Goal: Task Accomplishment & Management: Use online tool/utility

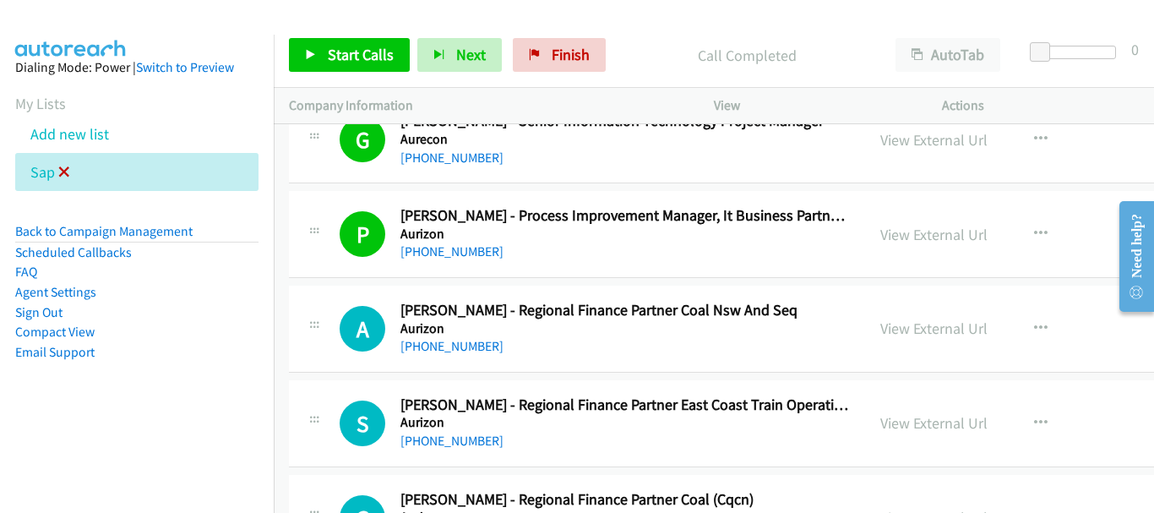
click at [64, 171] on icon at bounding box center [64, 173] width 12 height 12
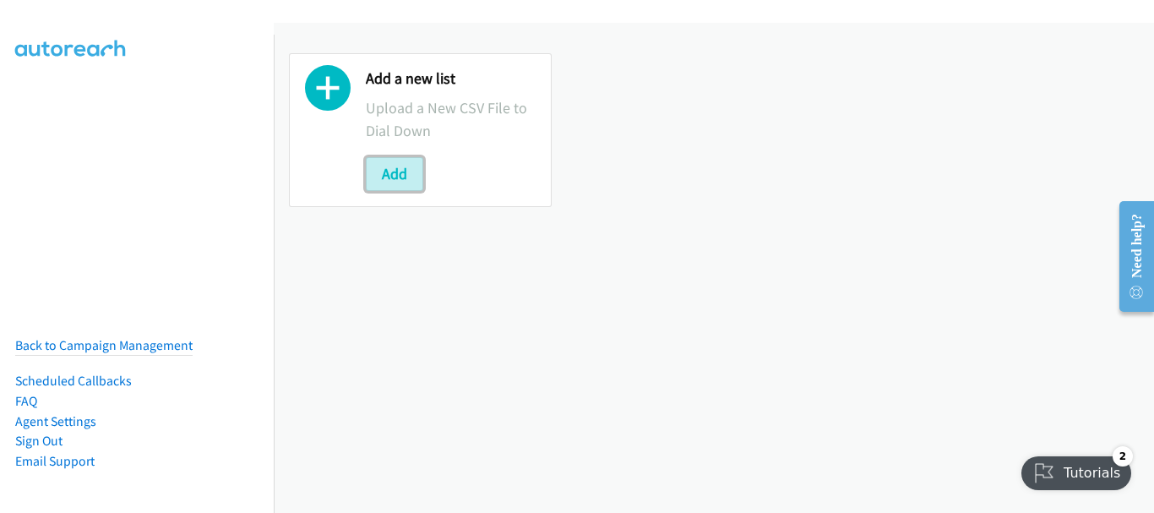
click at [399, 177] on button "Add" at bounding box center [394, 174] width 57 height 34
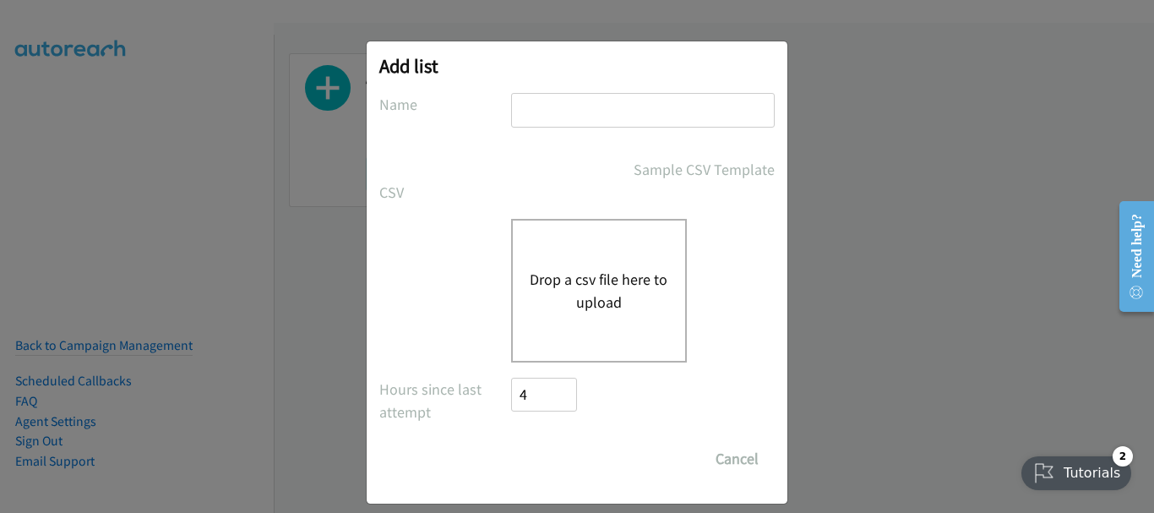
click at [648, 108] on input "text" at bounding box center [643, 110] width 264 height 35
type input "adobe"
click at [562, 248] on div "Drop a csv file here to upload" at bounding box center [599, 291] width 176 height 144
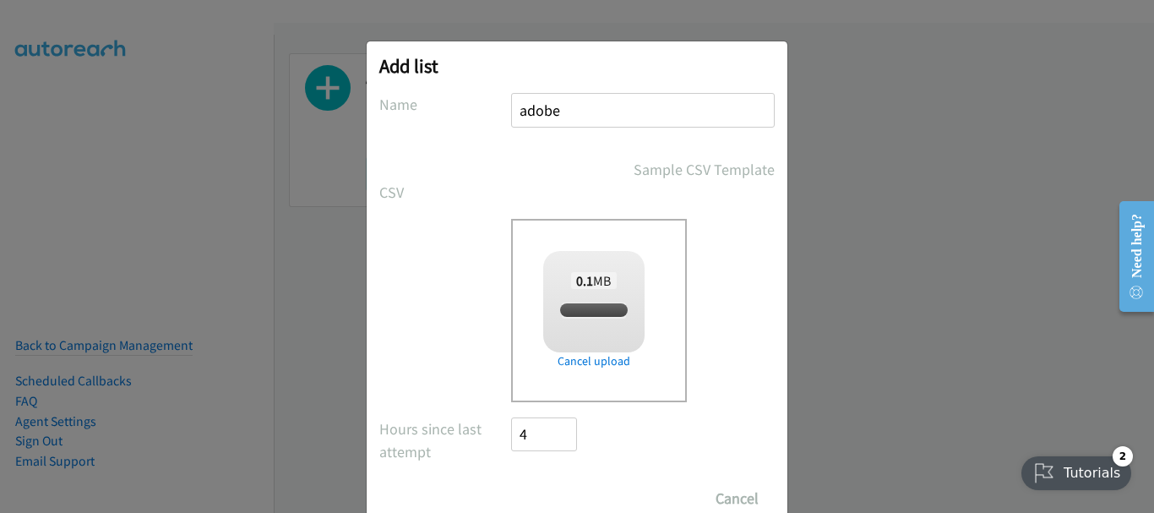
checkbox input "true"
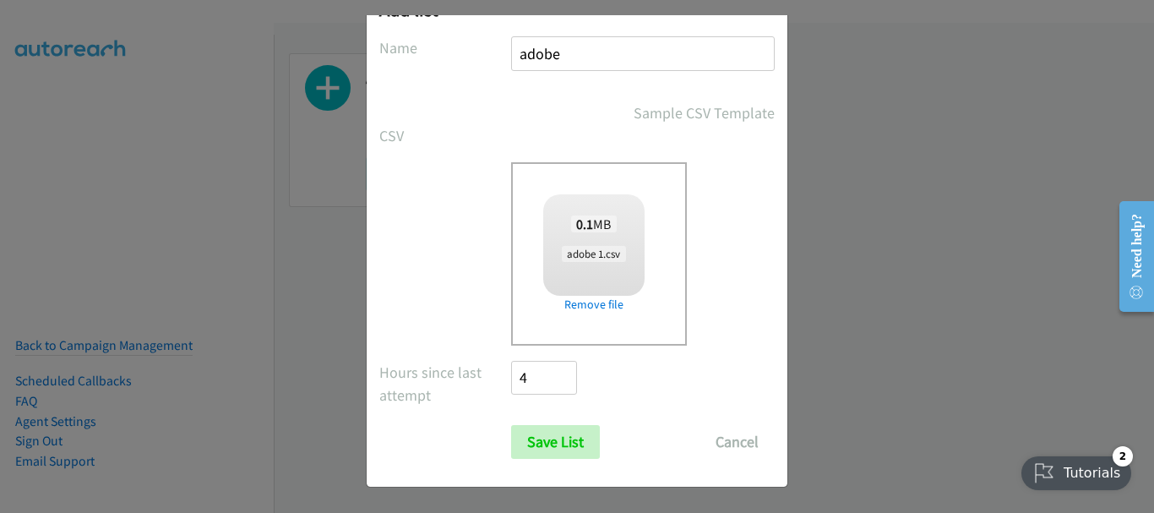
click at [545, 488] on div "Add list No phone fields were returned for that Report or List View Please uplo…" at bounding box center [577, 236] width 422 height 504
click at [544, 449] on input "Save List" at bounding box center [555, 442] width 89 height 34
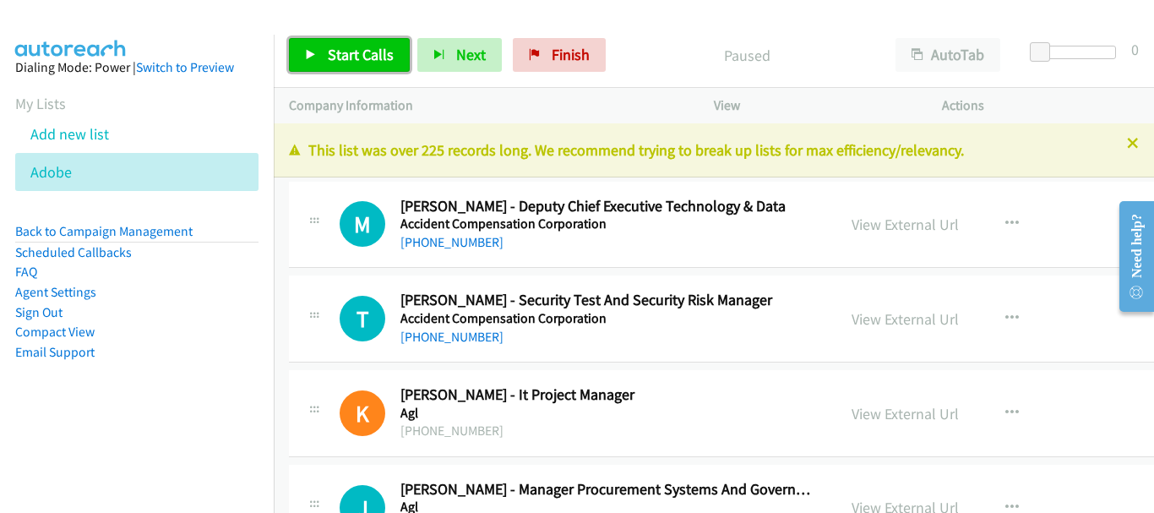
click at [340, 57] on span "Start Calls" at bounding box center [361, 54] width 66 height 19
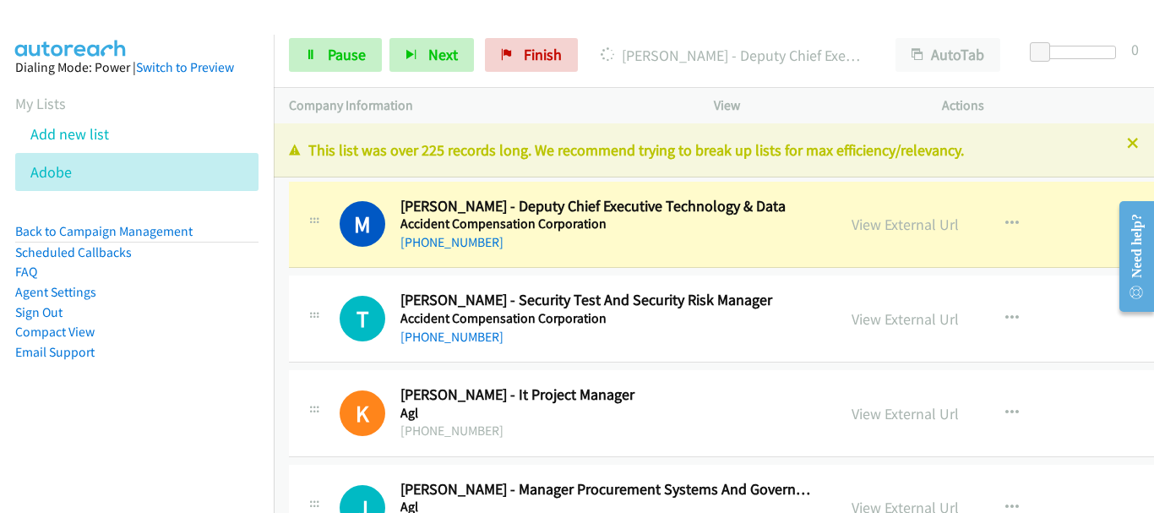
drag, startPoint x: 893, startPoint y: 226, endPoint x: 262, endPoint y: 144, distance: 636.3
click at [860, 222] on link "View External Url" at bounding box center [905, 224] width 107 height 19
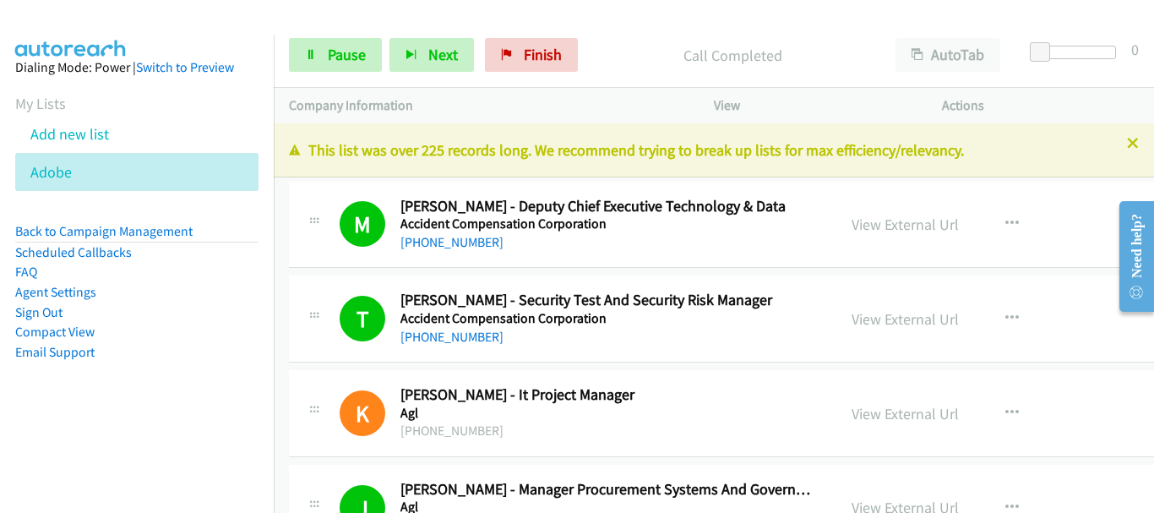
click at [85, 17] on img at bounding box center [71, 29] width 127 height 59
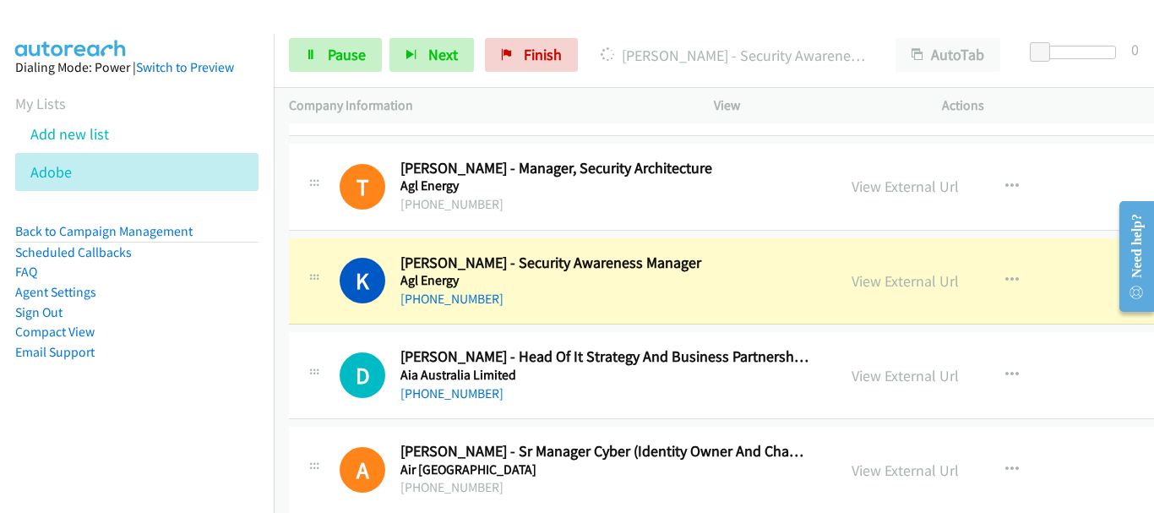
scroll to position [507, 0]
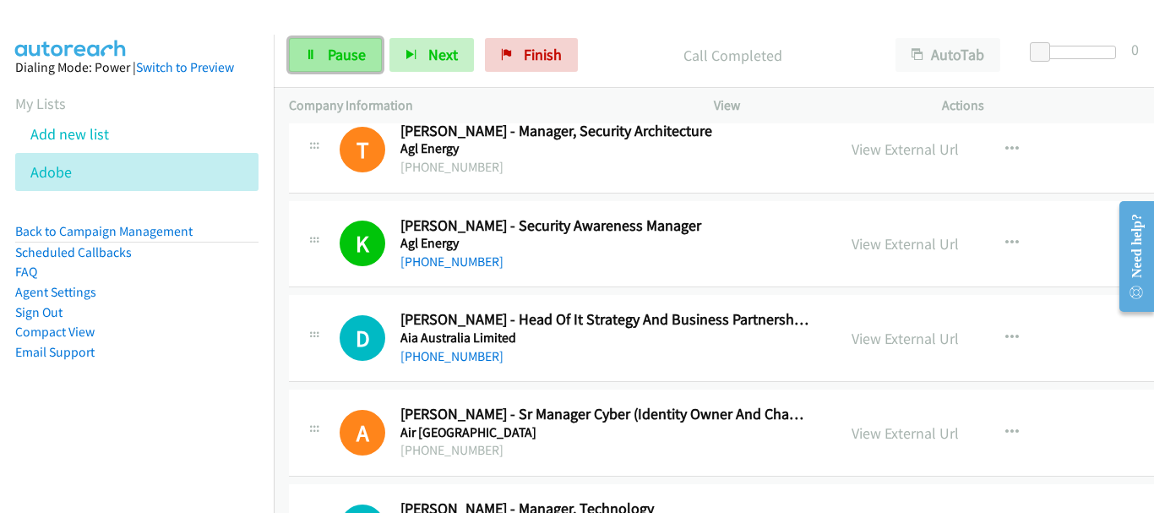
click at [319, 48] on link "Pause" at bounding box center [335, 55] width 93 height 34
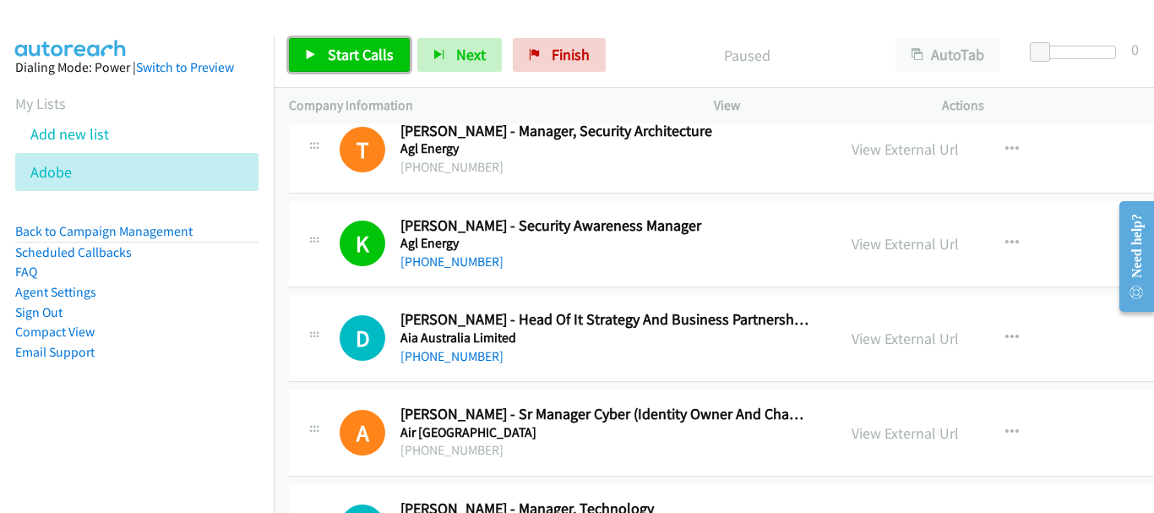
click at [357, 69] on link "Start Calls" at bounding box center [349, 55] width 121 height 34
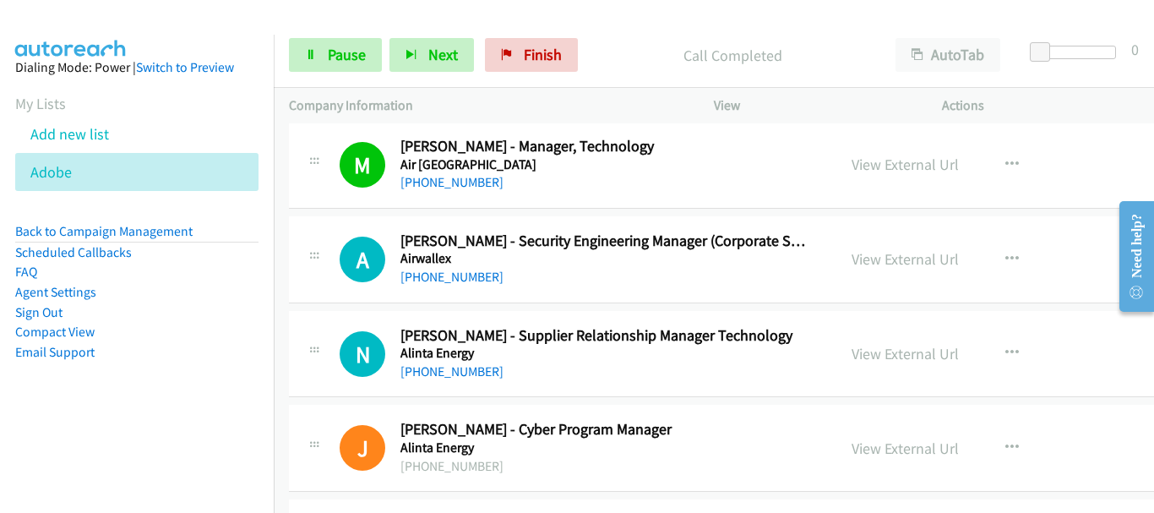
scroll to position [845, 0]
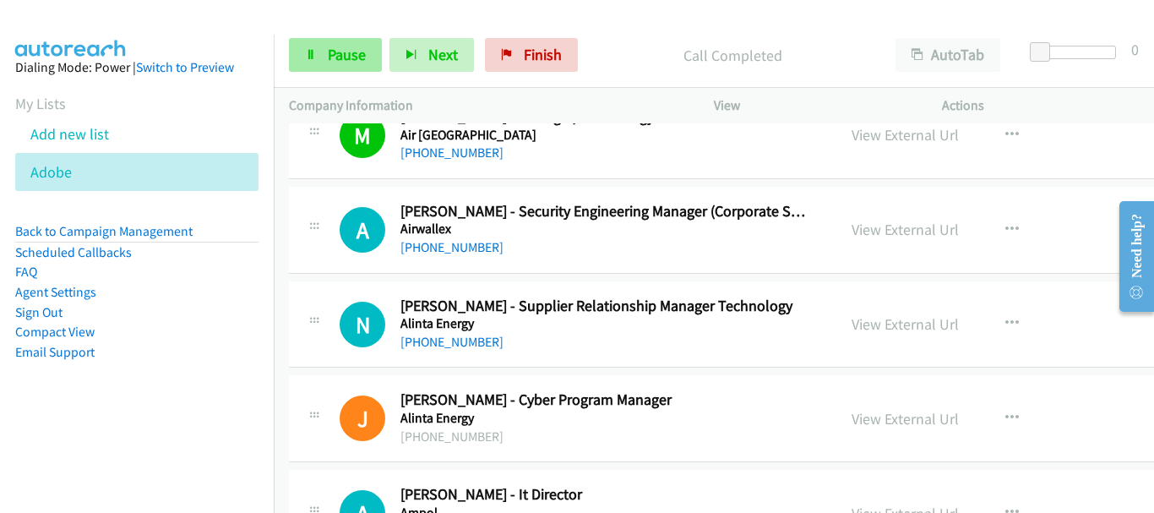
click at [331, 36] on div "Start Calls Pause Next Finish Call Completed AutoTab AutoTab 0" at bounding box center [714, 55] width 880 height 65
click at [328, 46] on span "Pause" at bounding box center [347, 54] width 38 height 19
click at [332, 65] on link "Pause" at bounding box center [335, 55] width 93 height 34
click at [338, 46] on span "Pause" at bounding box center [347, 54] width 38 height 19
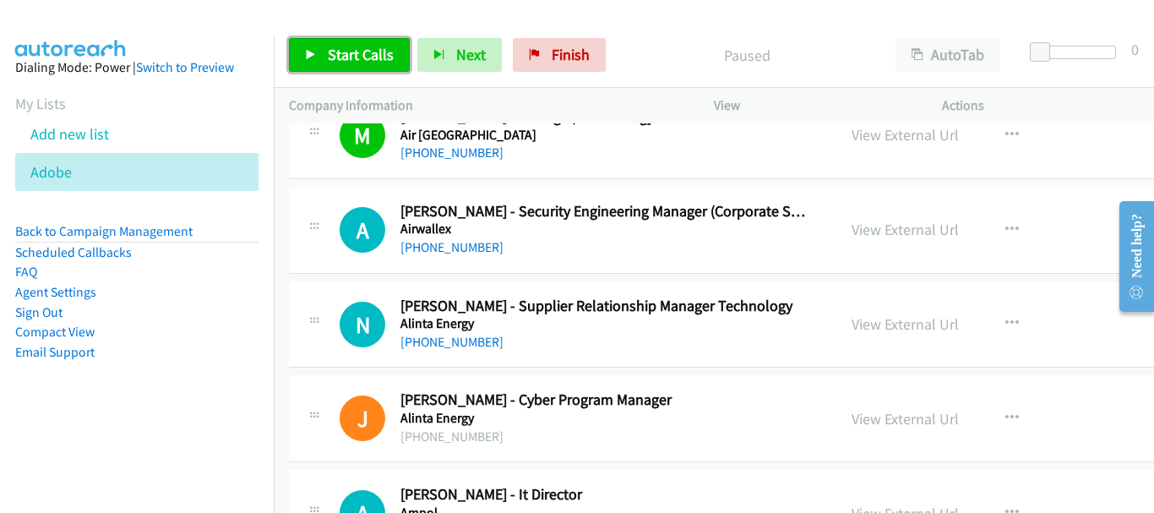
click at [338, 46] on span "Start Calls" at bounding box center [361, 54] width 66 height 19
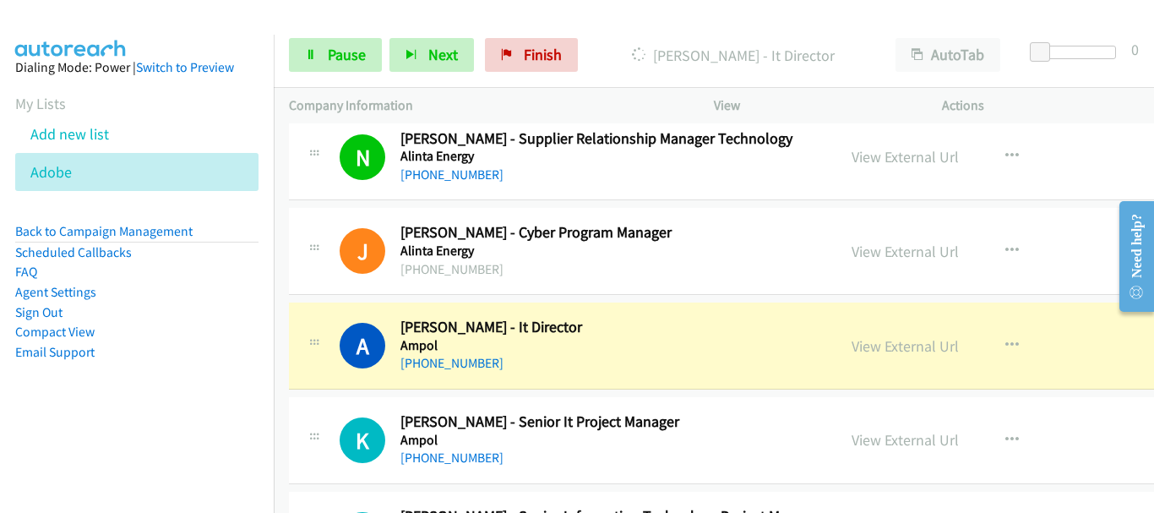
scroll to position [1098, 0]
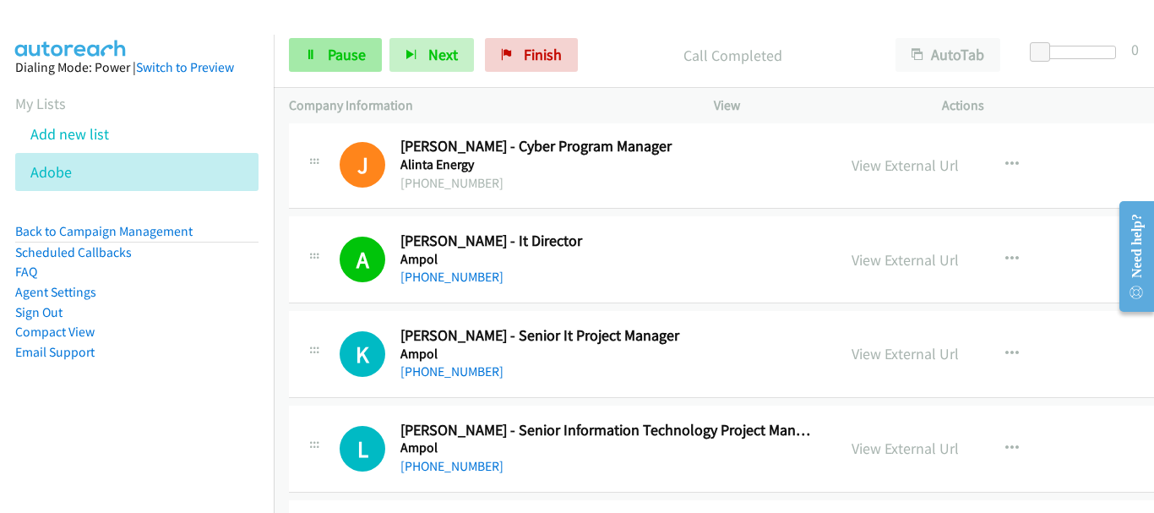
click at [1103, 161] on div "View External Url View External Url Schedule/Manage Callback Start Calls Here R…" at bounding box center [980, 165] width 289 height 56
click at [353, 68] on link "Pause" at bounding box center [335, 55] width 93 height 34
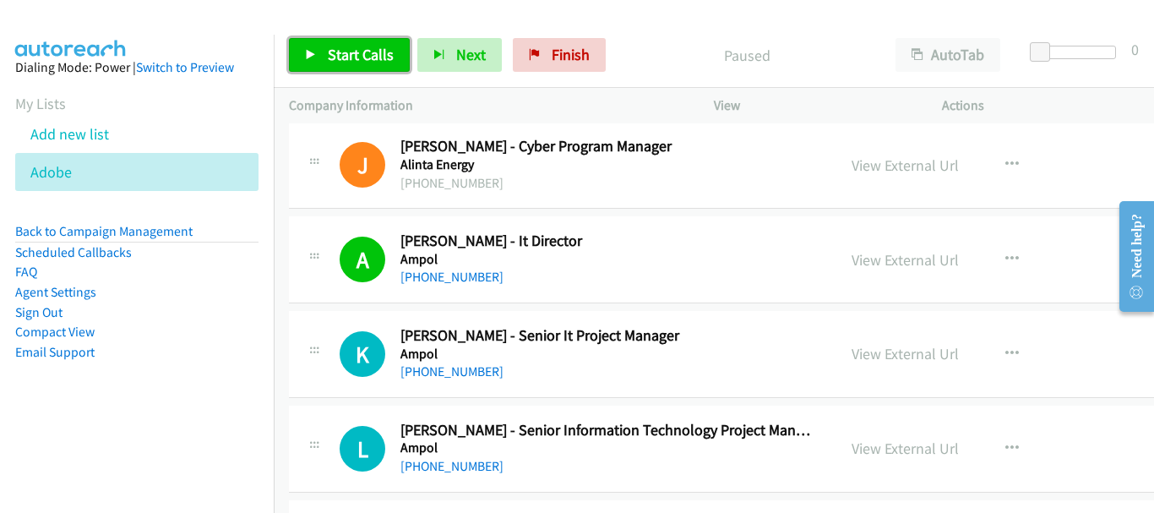
click at [352, 66] on link "Start Calls" at bounding box center [349, 55] width 121 height 34
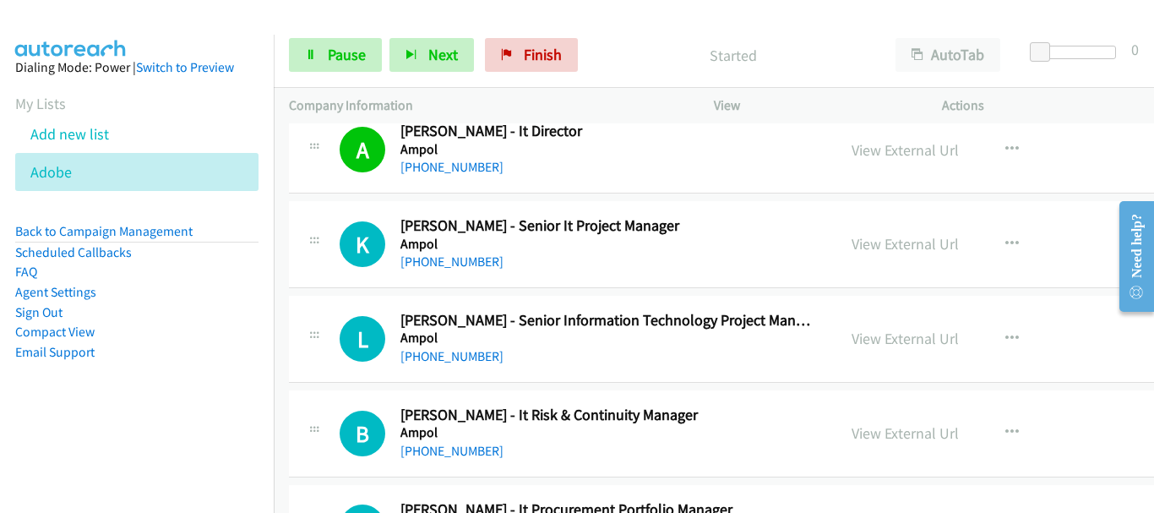
scroll to position [1267, 0]
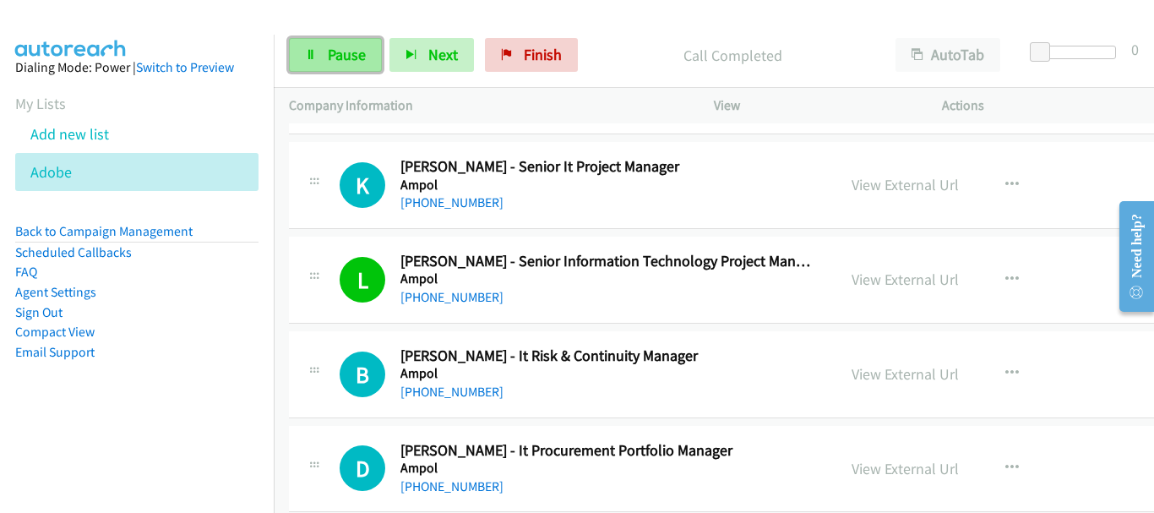
click at [322, 46] on link "Pause" at bounding box center [335, 55] width 93 height 34
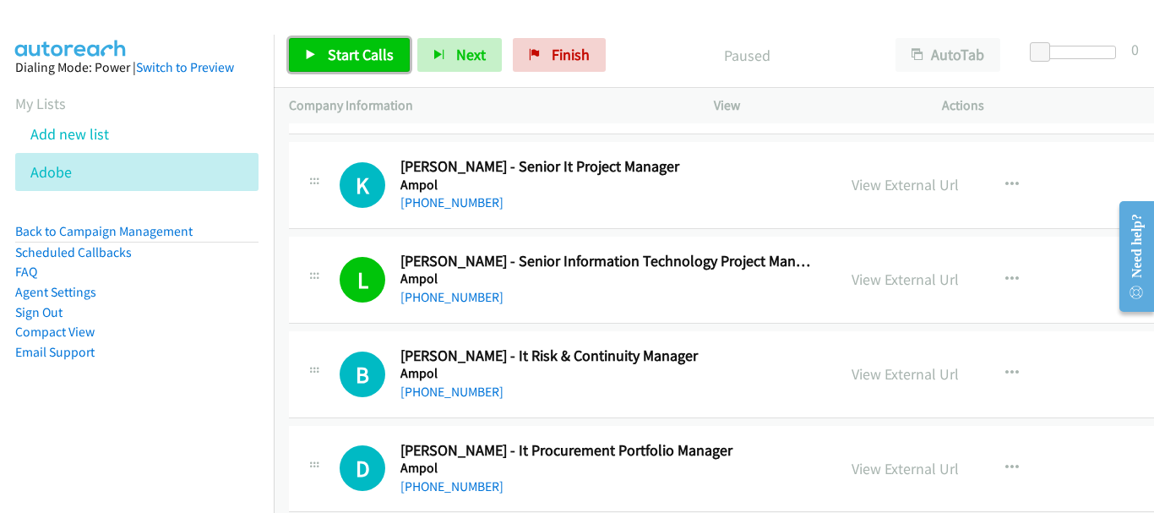
click at [322, 48] on link "Start Calls" at bounding box center [349, 55] width 121 height 34
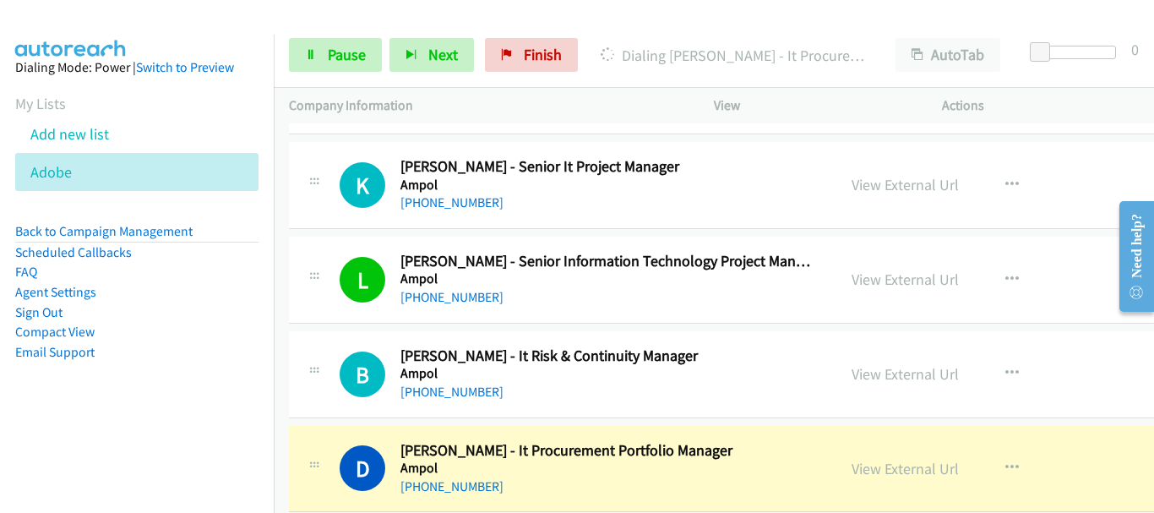
drag, startPoint x: 139, startPoint y: 37, endPoint x: 649, endPoint y: 241, distance: 549.4
click at [139, 37] on aside "Dialing Mode: Power | Switch to Preview My Lists Add new list Adobe Back to Cam…" at bounding box center [137, 237] width 274 height 404
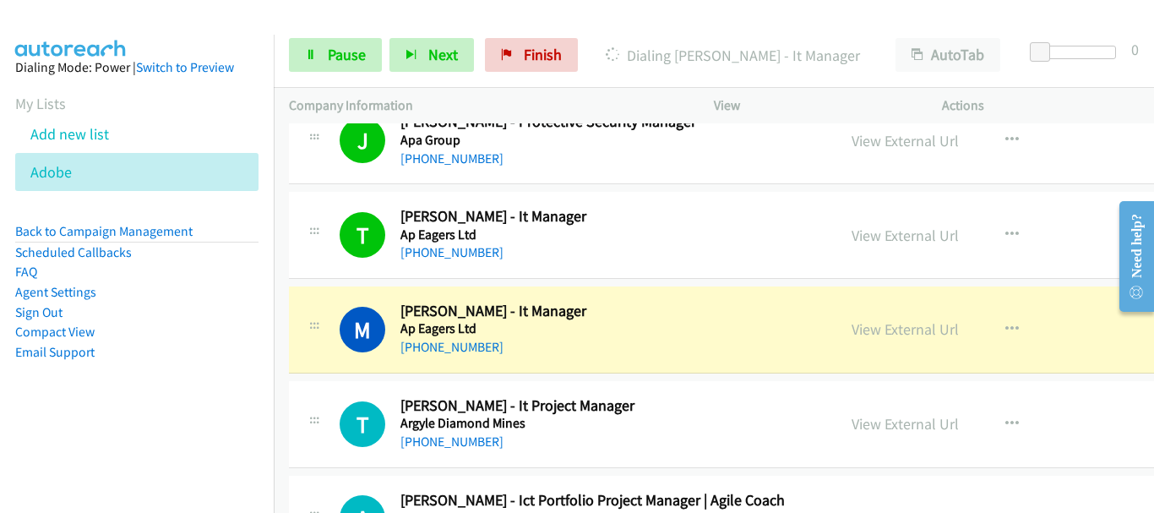
scroll to position [1774, 0]
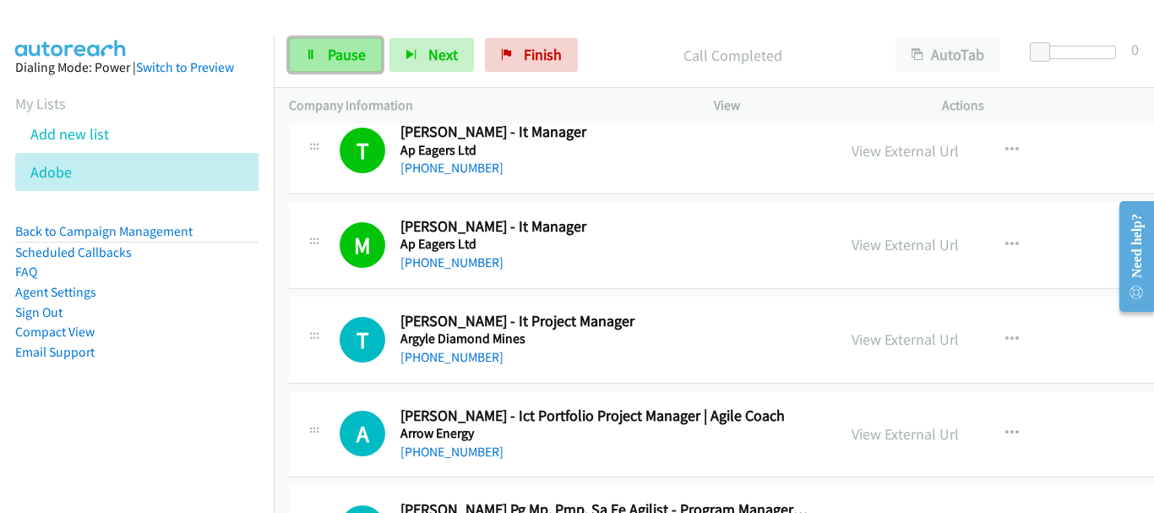
click at [321, 48] on link "Pause" at bounding box center [335, 55] width 93 height 34
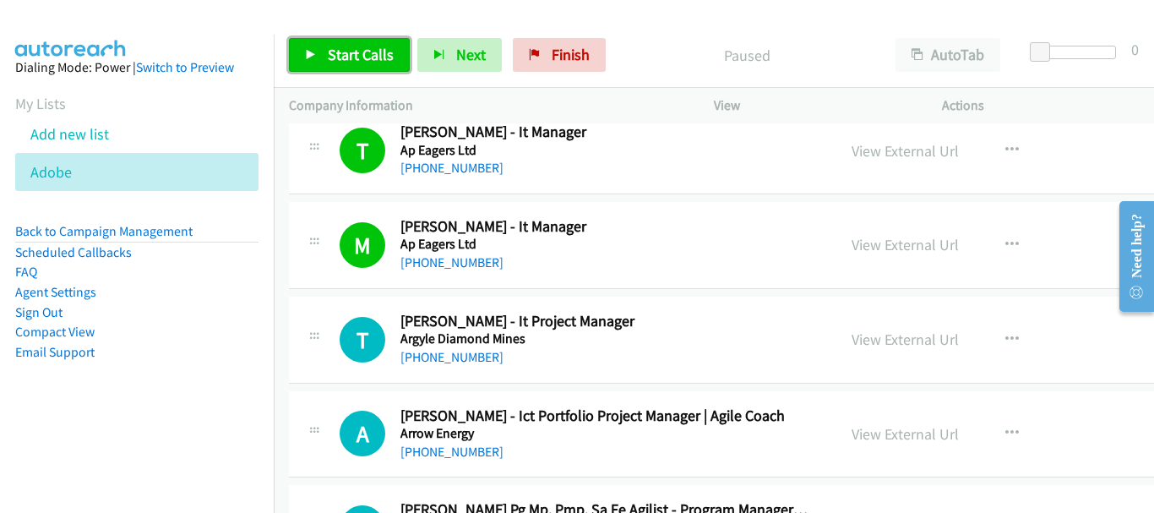
click at [340, 51] on span "Start Calls" at bounding box center [361, 54] width 66 height 19
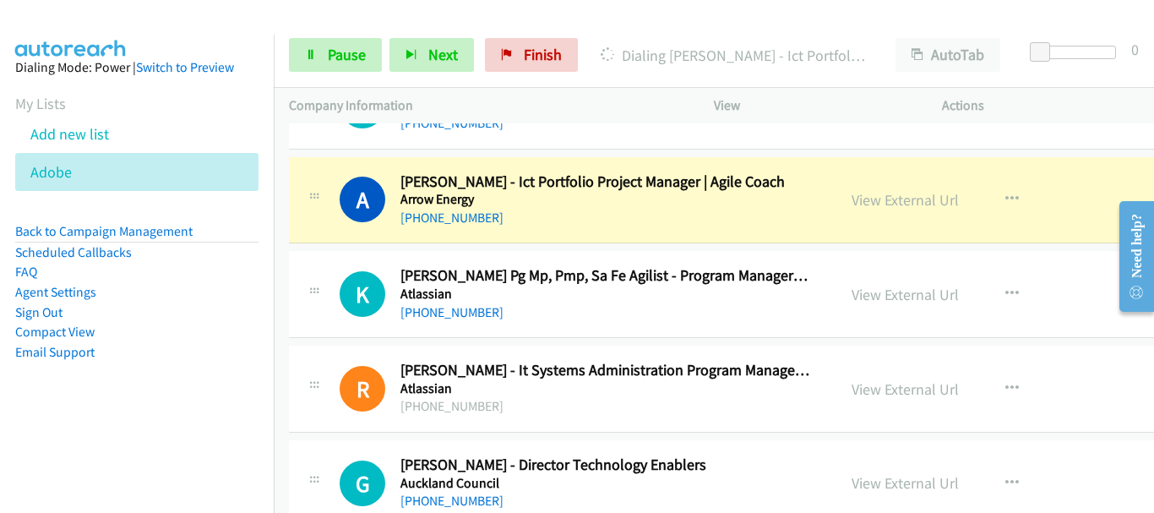
scroll to position [2028, 0]
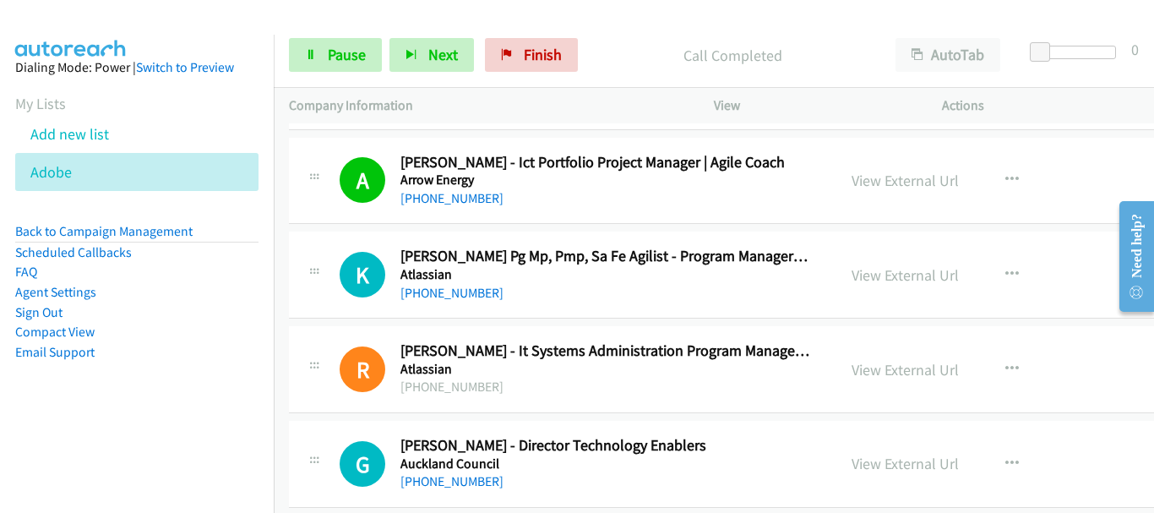
drag, startPoint x: 159, startPoint y: 21, endPoint x: 159, endPoint y: 2, distance: 19.4
click at [159, 18] on div at bounding box center [569, 32] width 1139 height 65
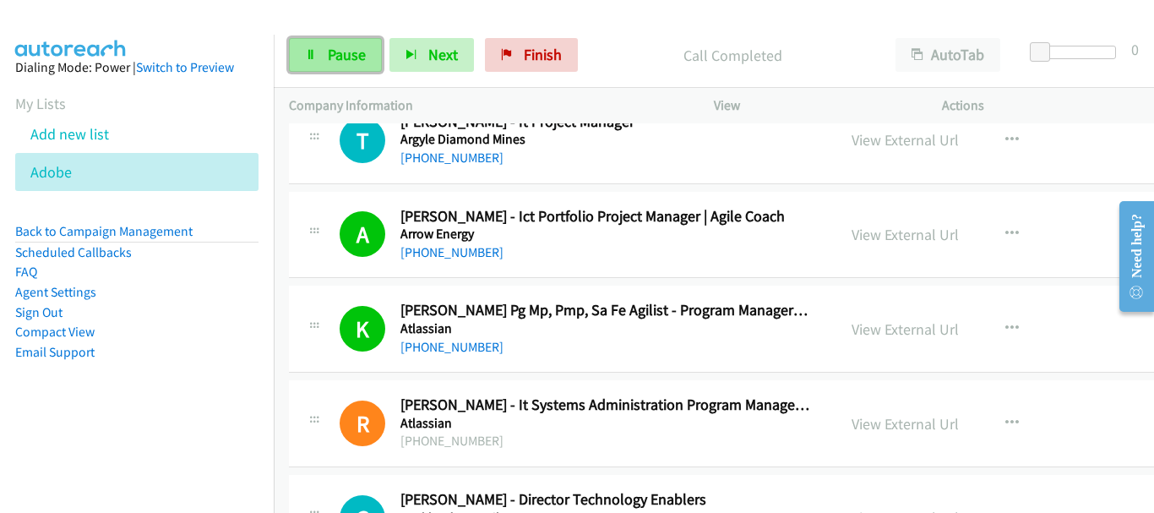
click at [342, 52] on span "Pause" at bounding box center [347, 54] width 38 height 19
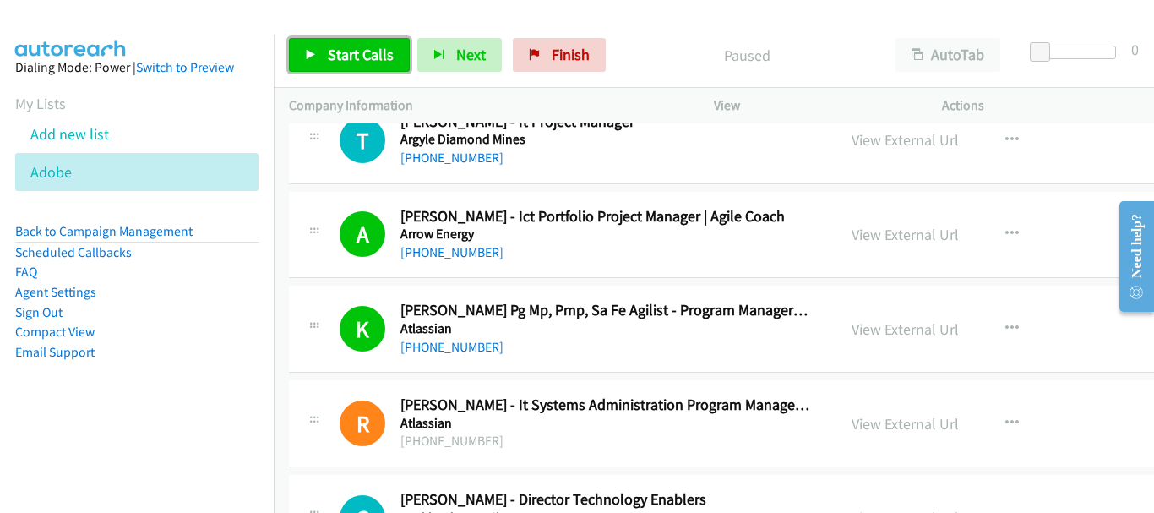
click at [342, 52] on span "Start Calls" at bounding box center [361, 54] width 66 height 19
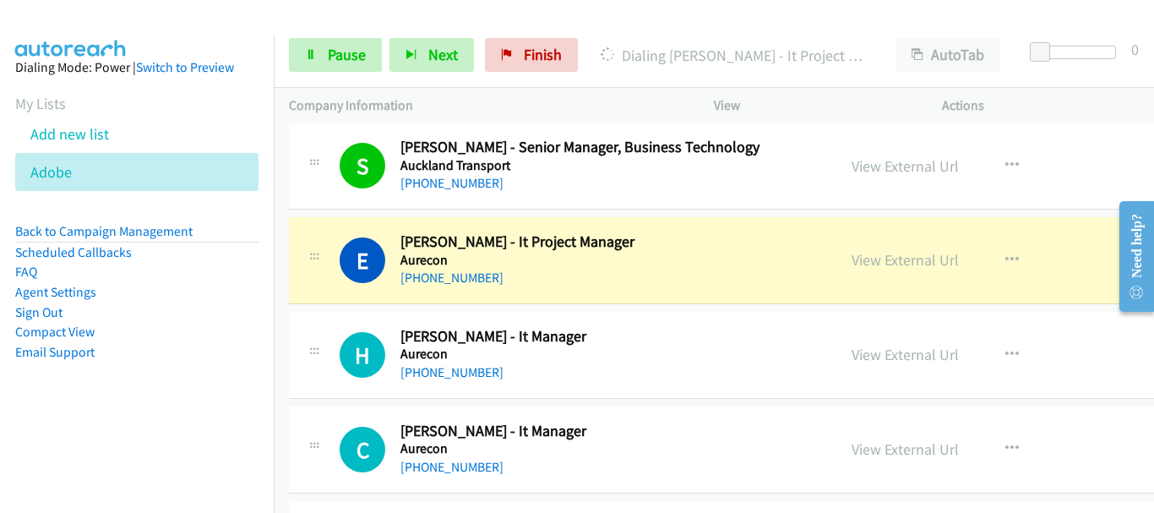
scroll to position [2788, 0]
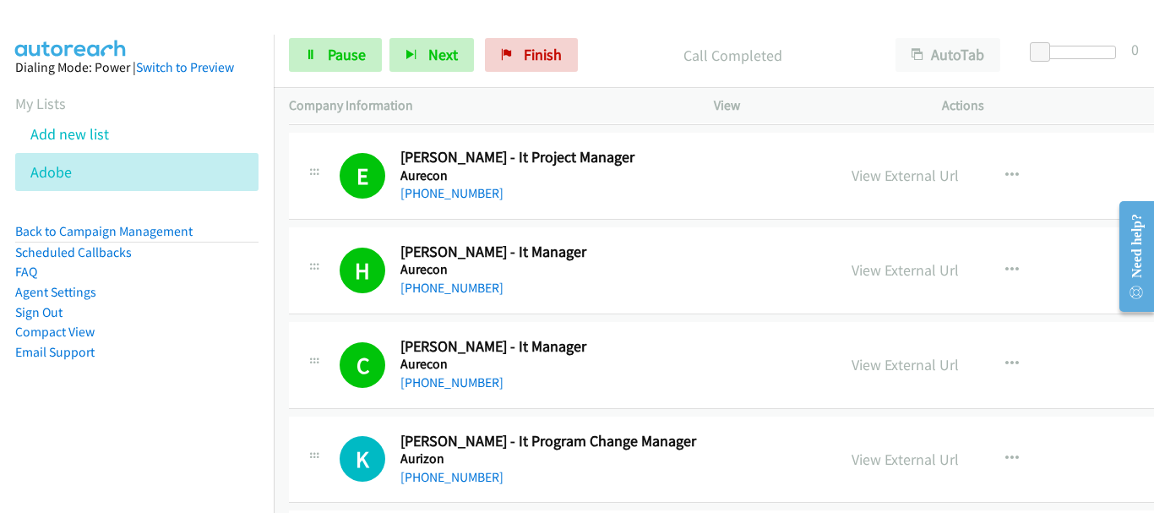
drag, startPoint x: 1099, startPoint y: 152, endPoint x: 559, endPoint y: 509, distance: 647.0
click at [355, 51] on span "Pause" at bounding box center [347, 54] width 38 height 19
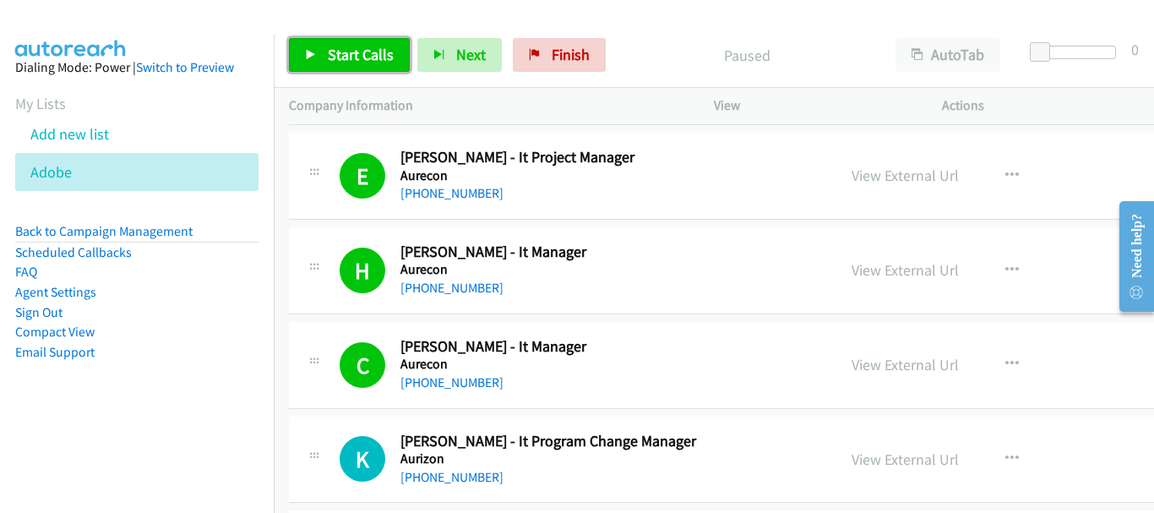
click at [353, 51] on span "Start Calls" at bounding box center [361, 54] width 66 height 19
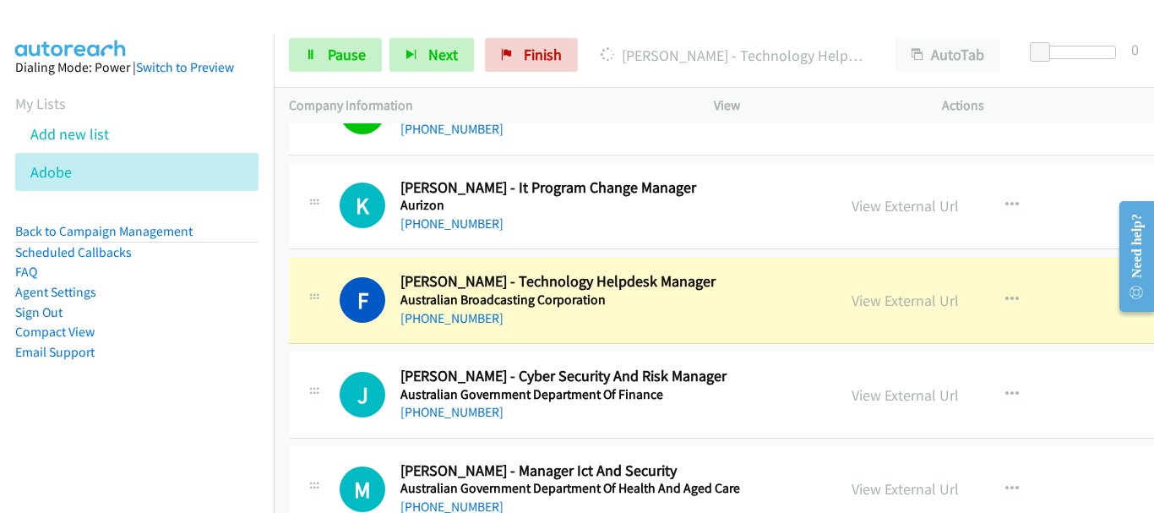
scroll to position [3211, 0]
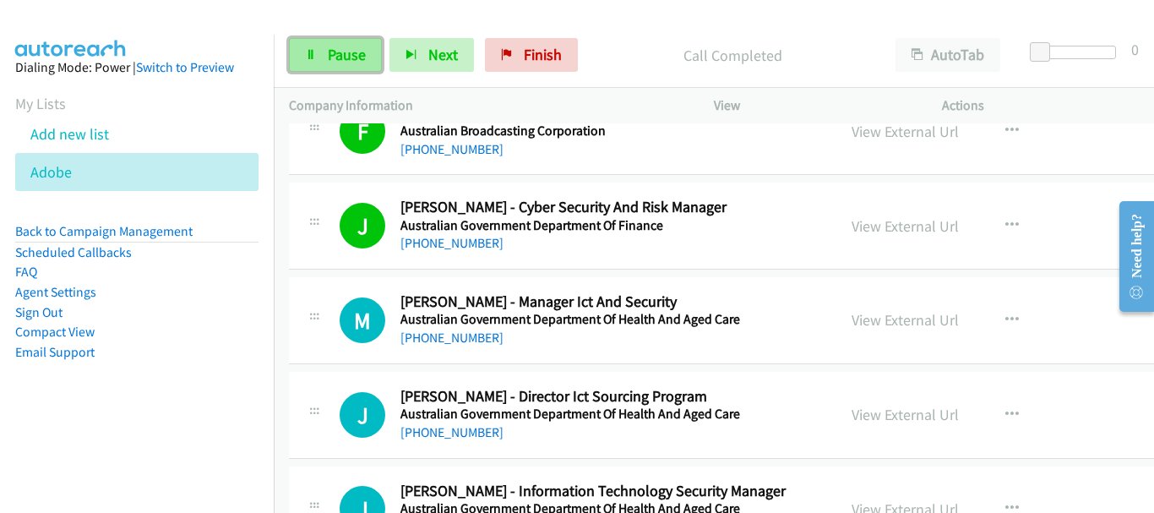
click at [341, 52] on span "Pause" at bounding box center [347, 54] width 38 height 19
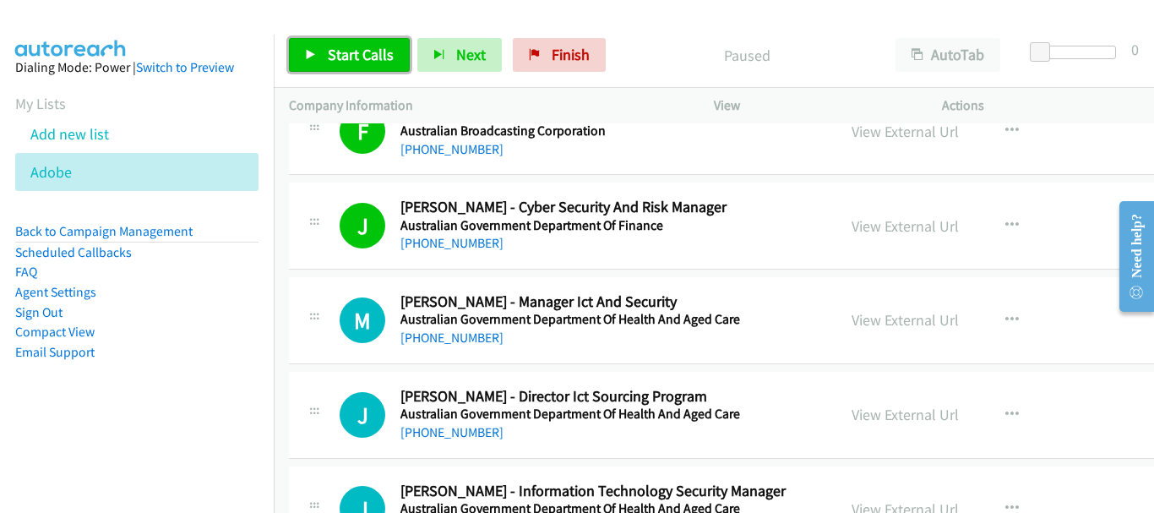
click at [341, 52] on span "Start Calls" at bounding box center [361, 54] width 66 height 19
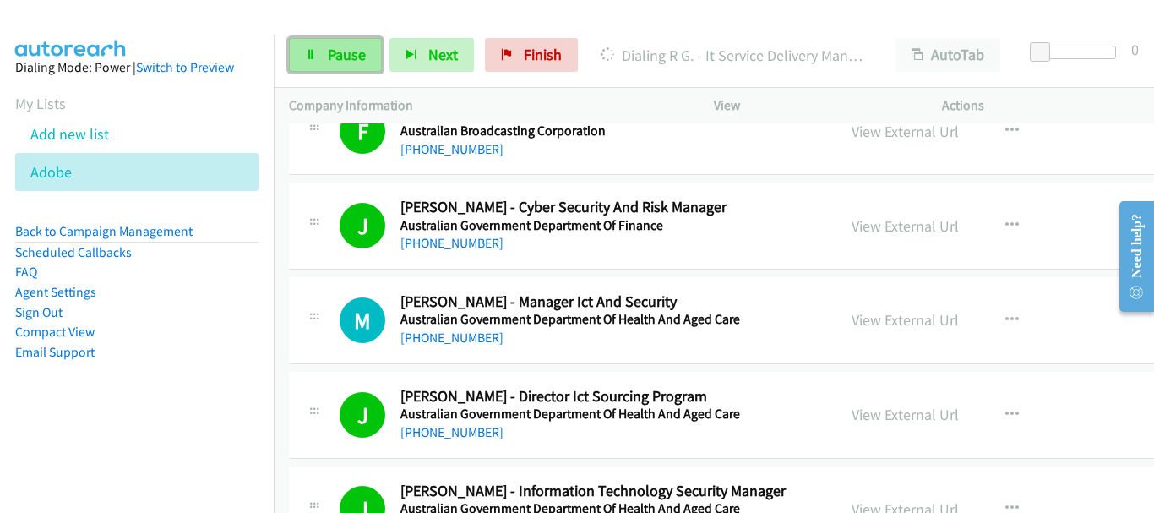
click at [359, 46] on span "Pause" at bounding box center [347, 54] width 38 height 19
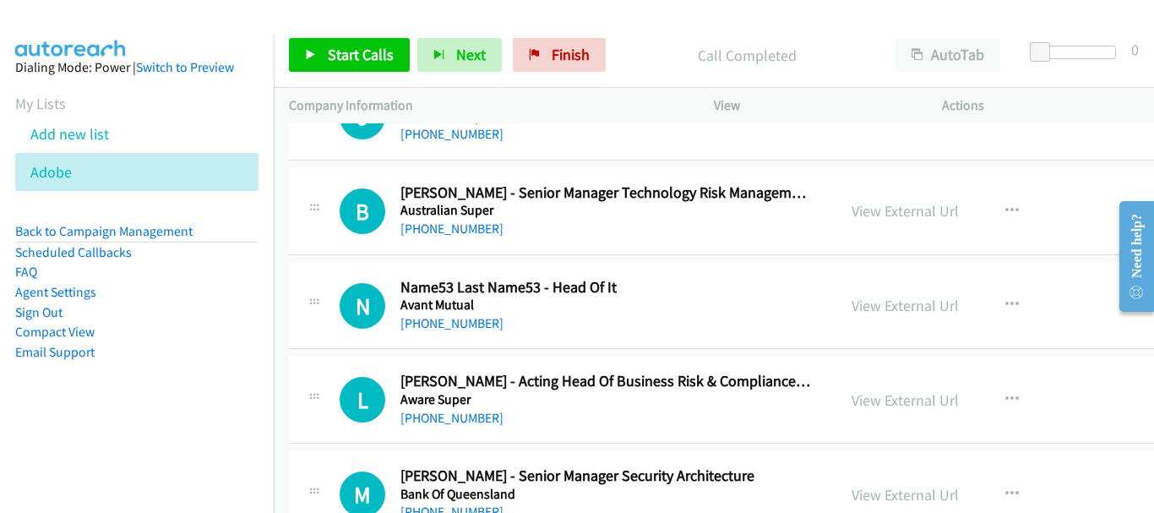
scroll to position [3633, 0]
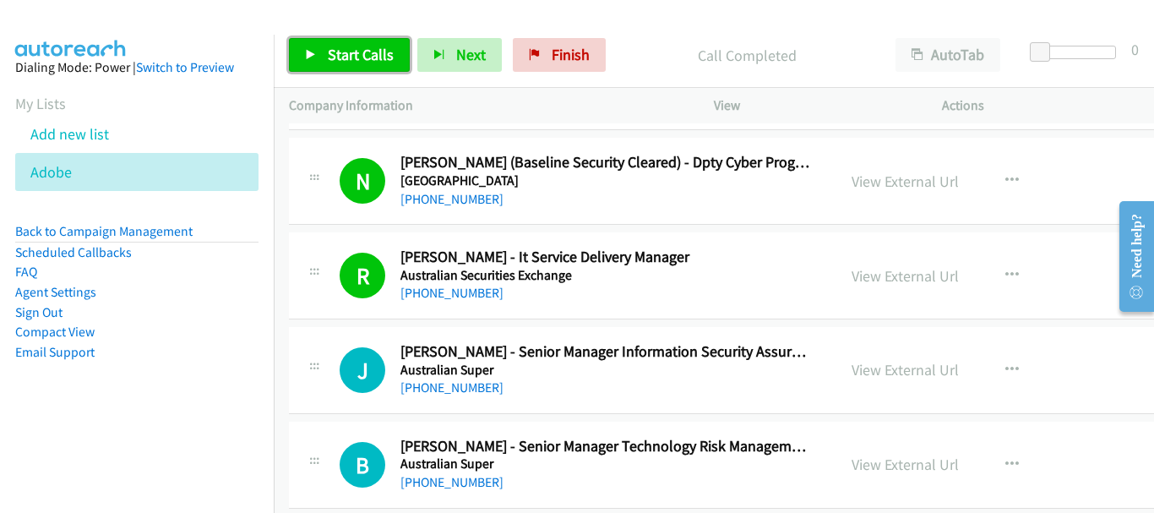
click at [370, 51] on span "Start Calls" at bounding box center [361, 54] width 66 height 19
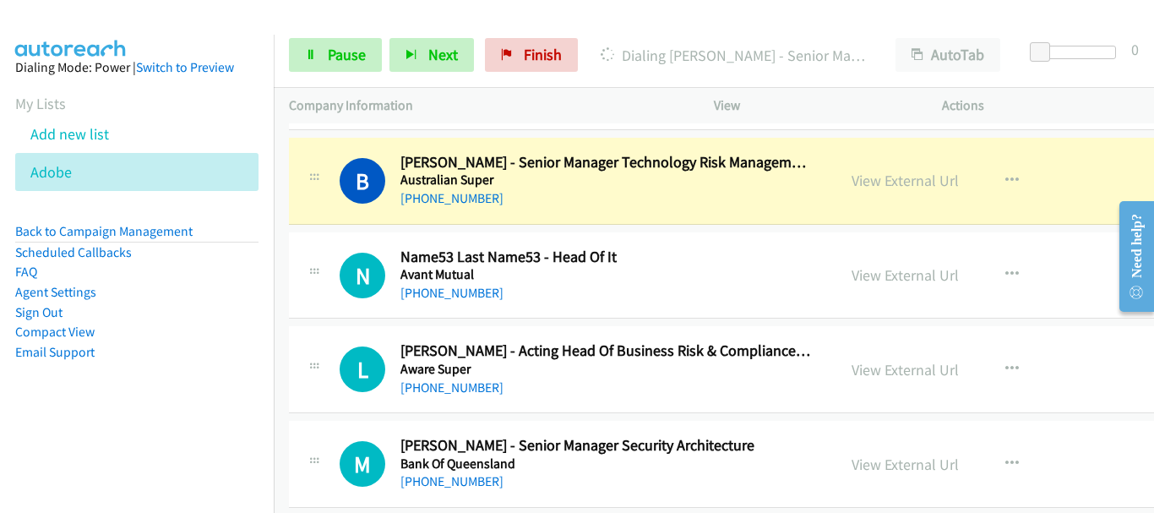
scroll to position [3887, 0]
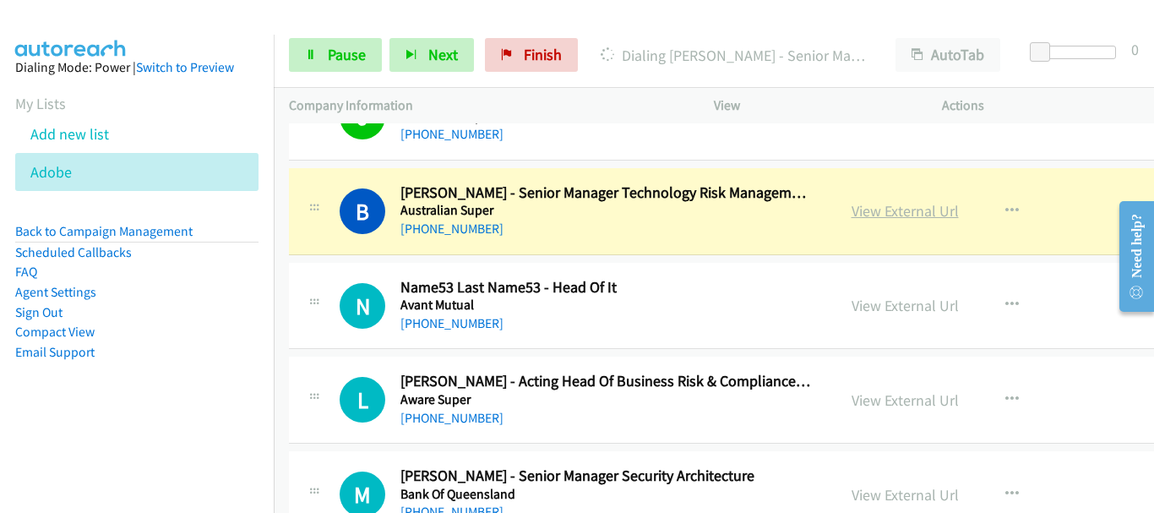
click at [868, 213] on link "View External Url" at bounding box center [905, 210] width 107 height 19
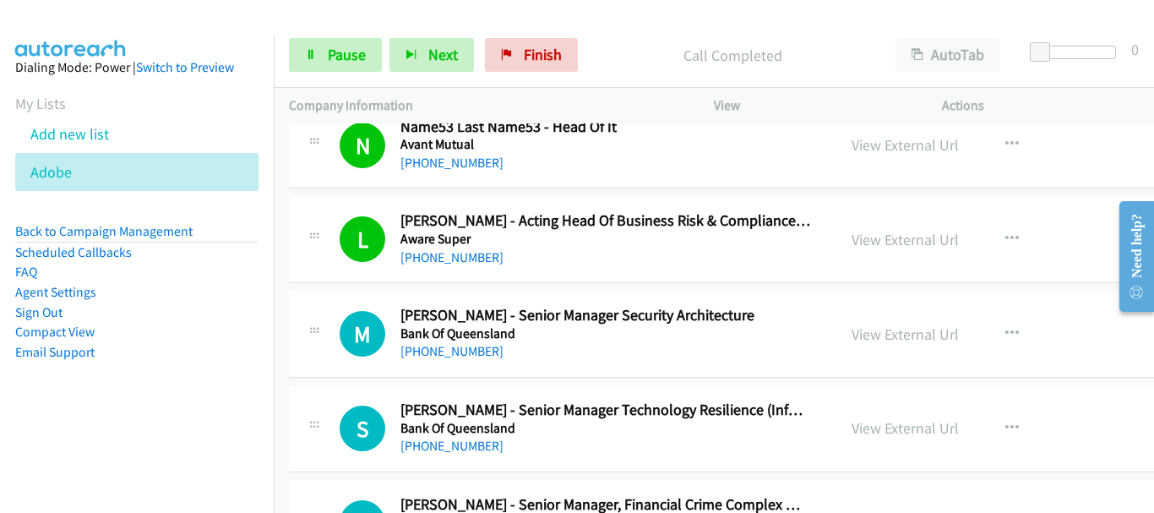
scroll to position [4140, 0]
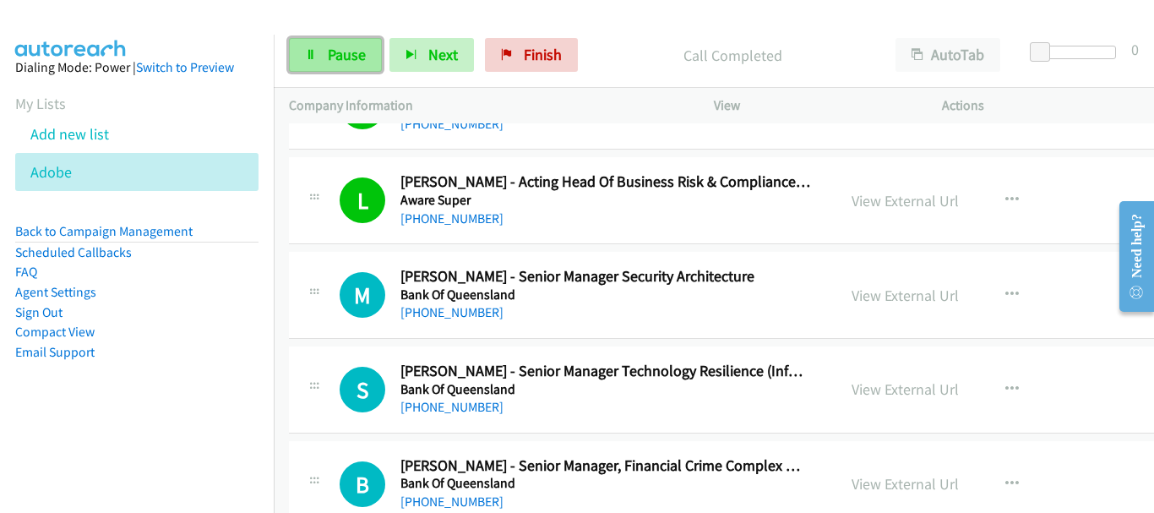
click at [337, 63] on span "Pause" at bounding box center [347, 54] width 38 height 19
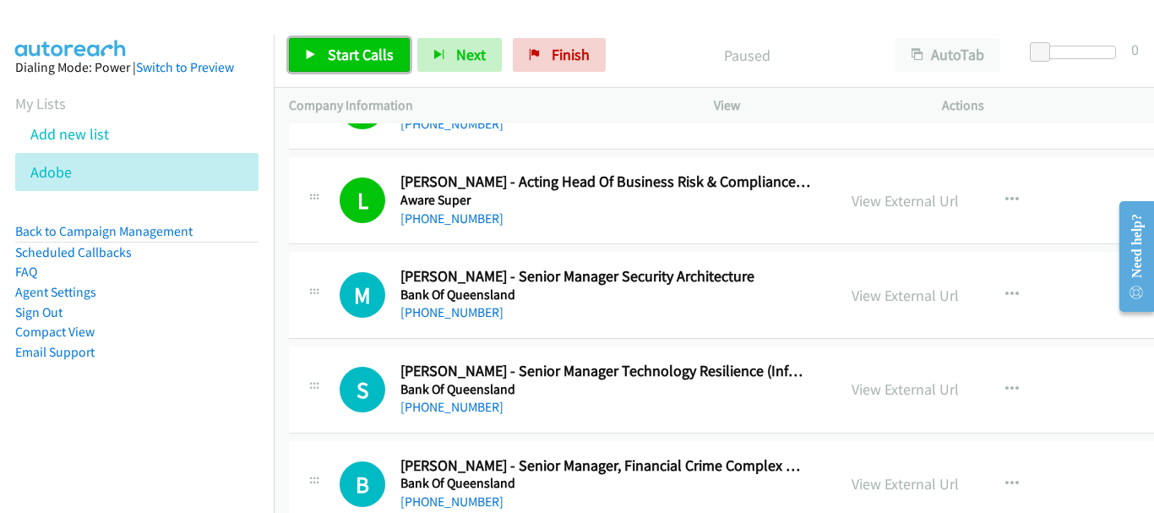
click at [366, 61] on span "Start Calls" at bounding box center [361, 54] width 66 height 19
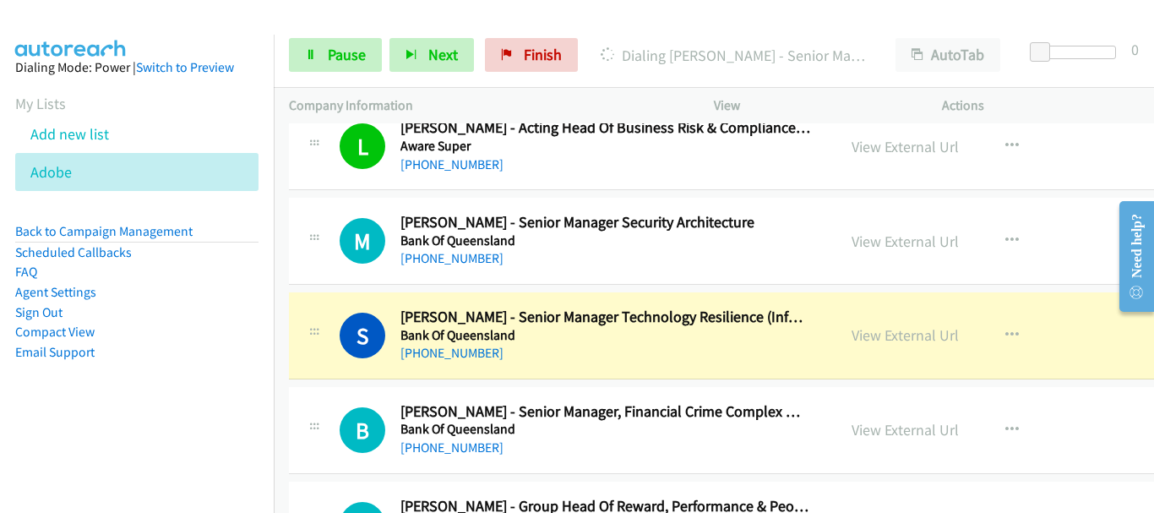
scroll to position [4225, 0]
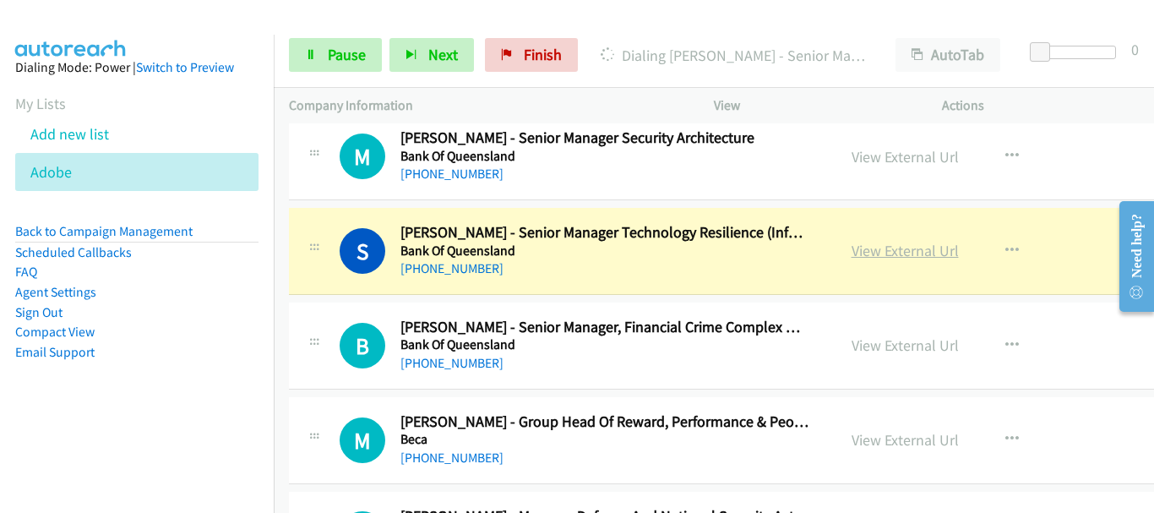
click at [895, 253] on link "View External Url" at bounding box center [905, 250] width 107 height 19
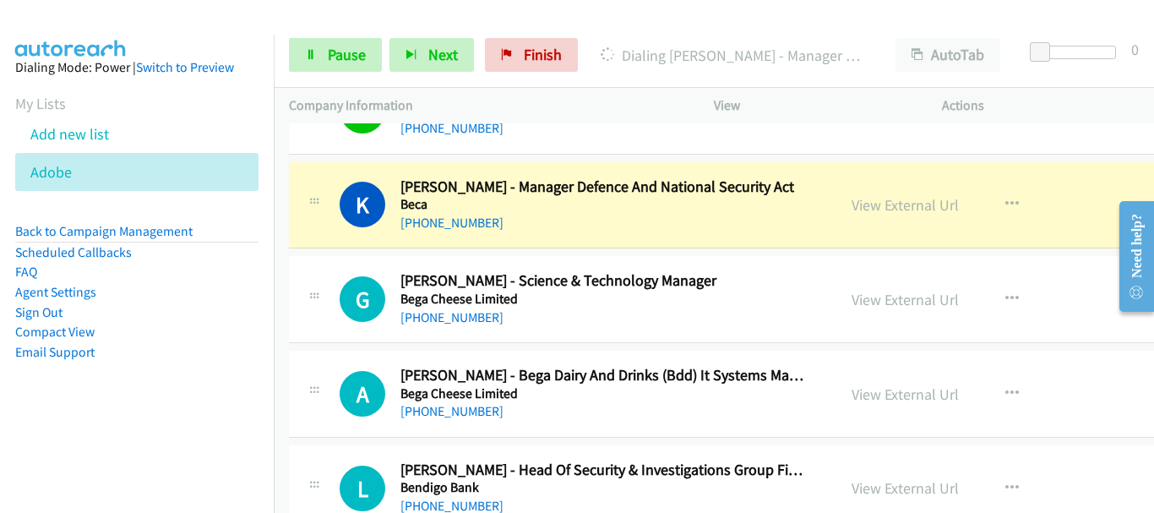
scroll to position [4562, 0]
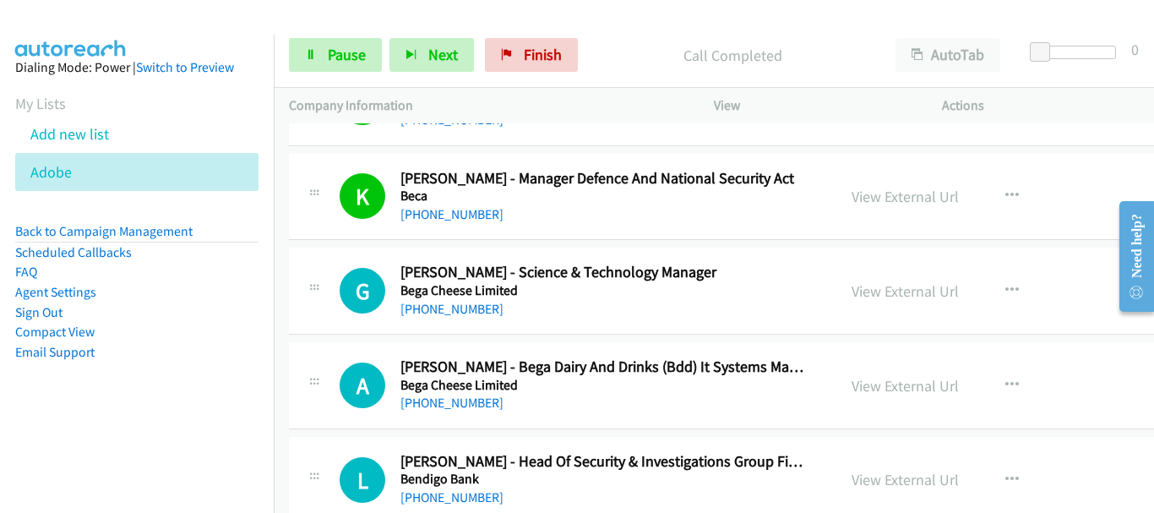
click at [1063, 199] on div "View External Url View External Url Schedule/Manage Callback Start Calls Here R…" at bounding box center [980, 197] width 289 height 56
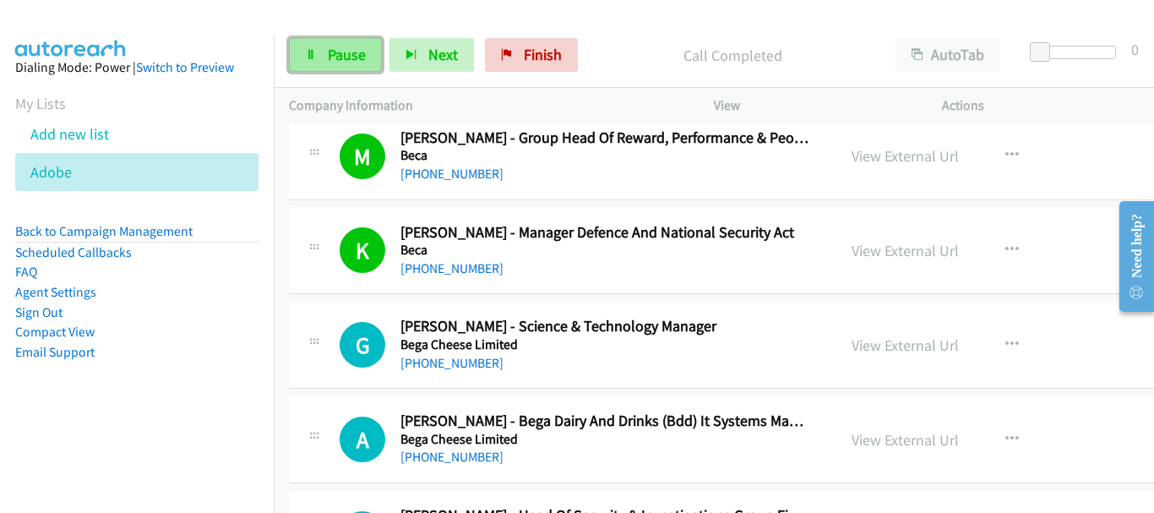
click at [334, 44] on link "Pause" at bounding box center [335, 55] width 93 height 34
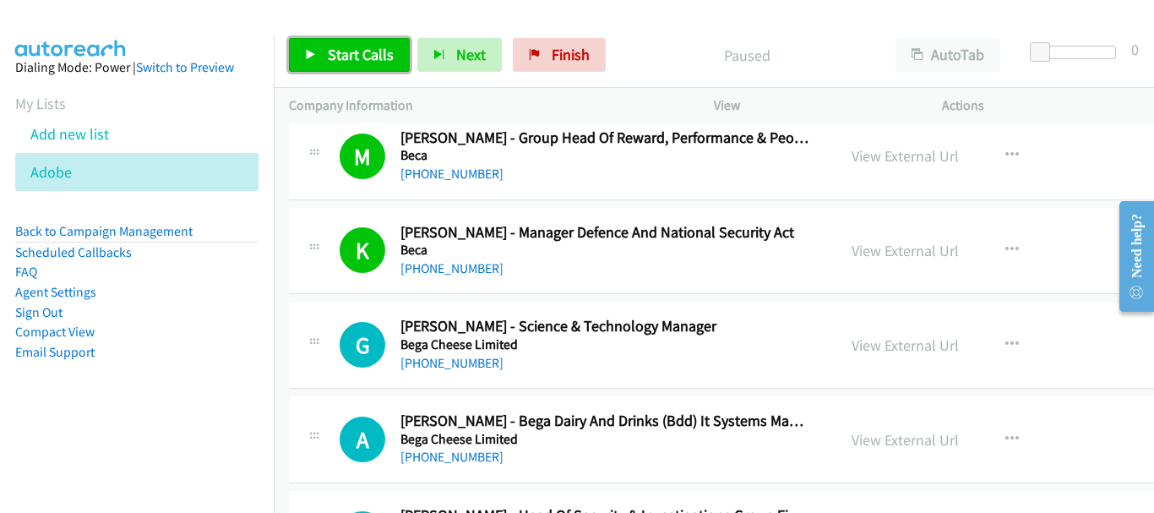
click at [338, 58] on span "Start Calls" at bounding box center [361, 54] width 66 height 19
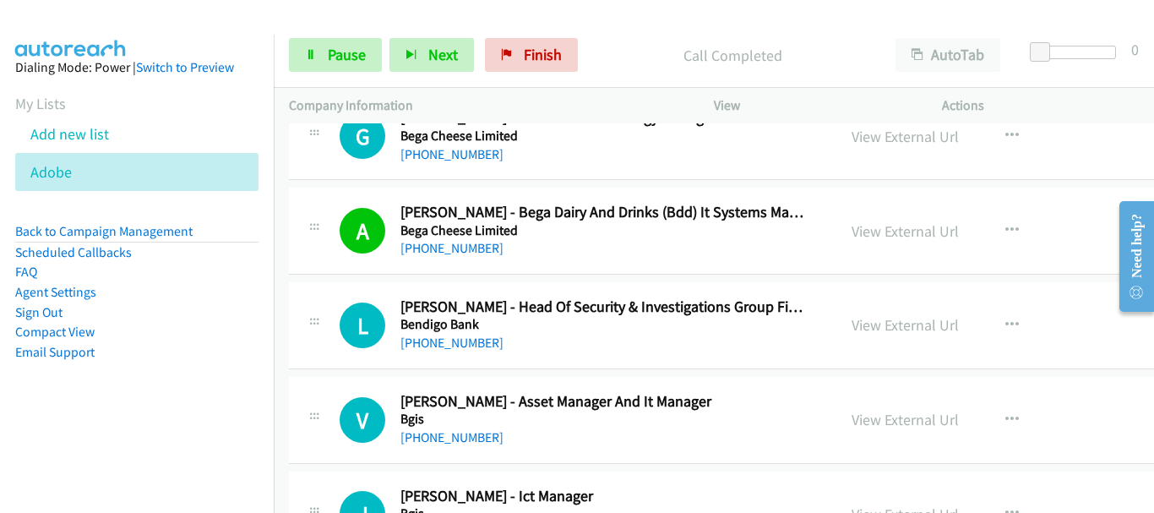
scroll to position [4731, 0]
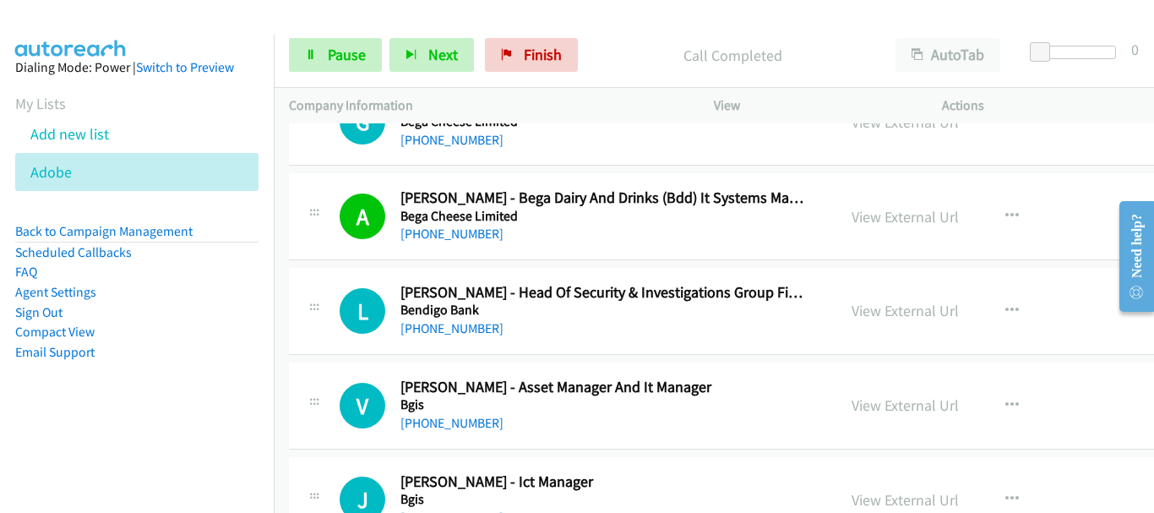
click at [79, 30] on main "Start Calls Pause Next Finish Call Completed AutoTab AutoTab 0 Company Informat…" at bounding box center [577, 40] width 1154 height 80
click at [601, 55] on p "Call Completed" at bounding box center [733, 55] width 264 height 23
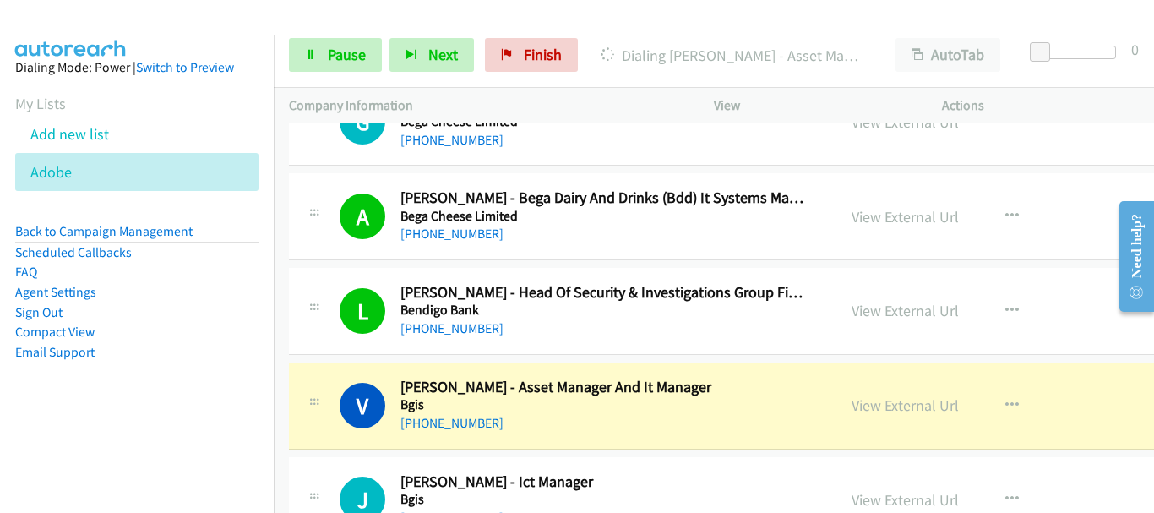
click at [247, 97] on aside "Dialing Mode: Power | Switch to Preview My Lists Add new list Adobe Back to Cam…" at bounding box center [137, 237] width 274 height 404
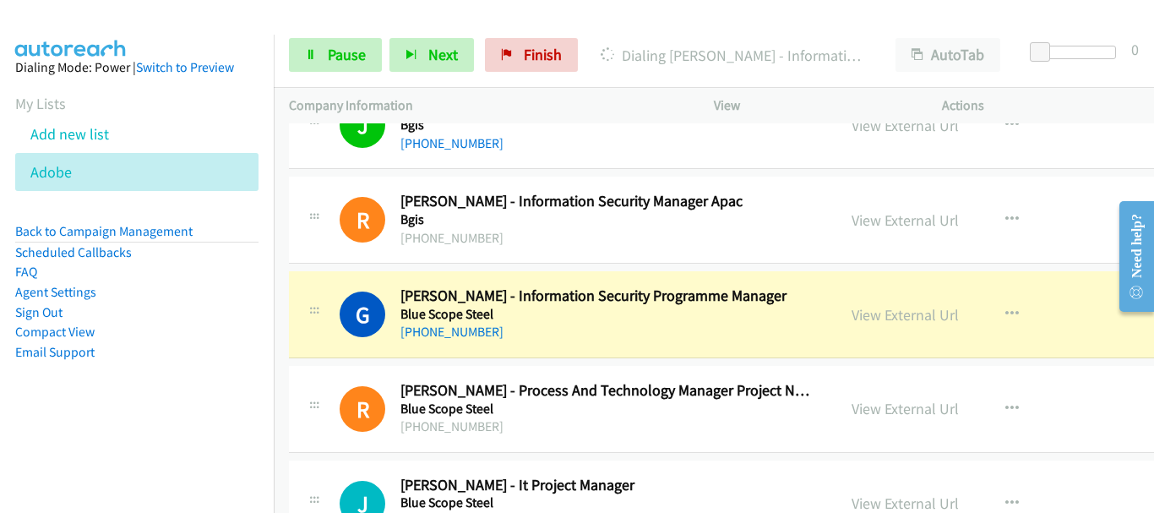
scroll to position [5154, 0]
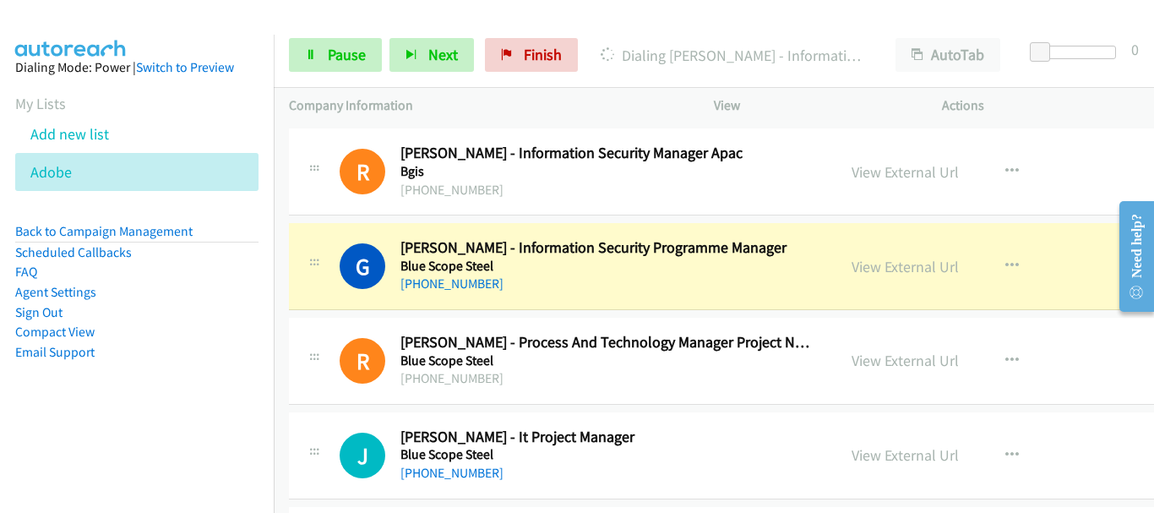
click at [121, 15] on img at bounding box center [71, 29] width 127 height 59
click at [870, 267] on link "View External Url" at bounding box center [905, 266] width 107 height 19
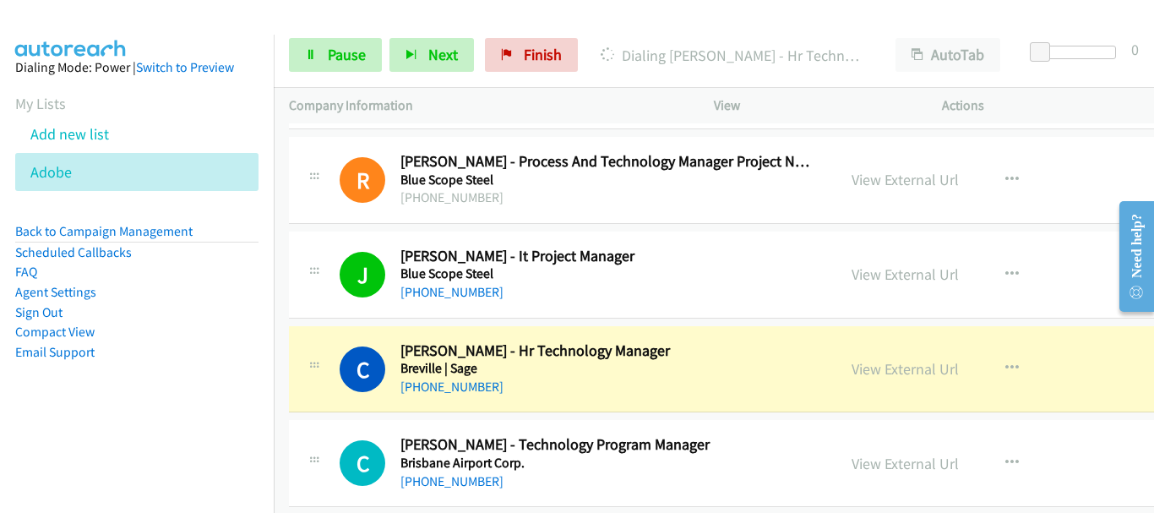
scroll to position [5407, 0]
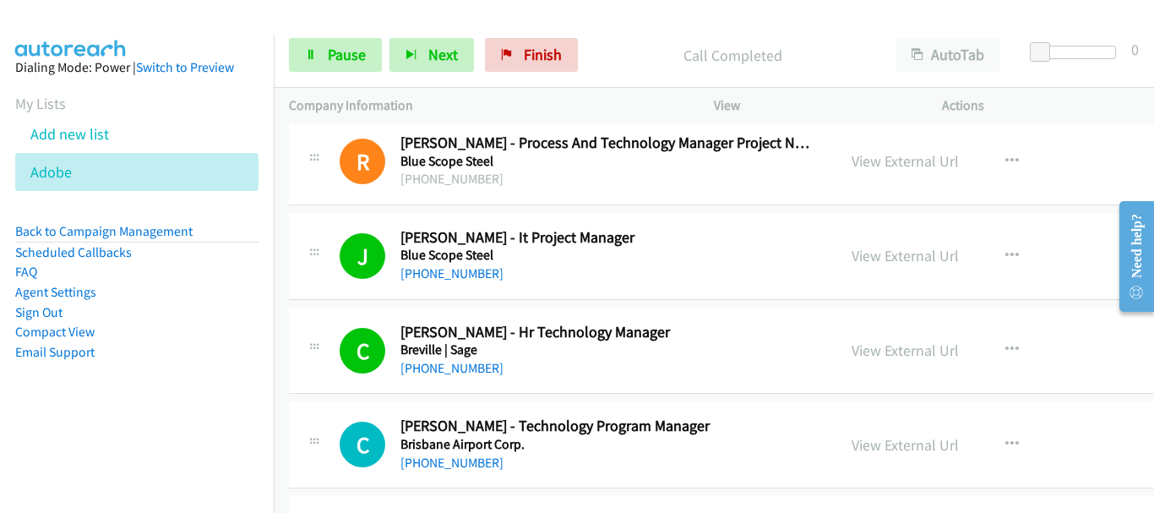
click at [329, 37] on div "Start Calls Pause Next Finish Call Completed AutoTab AutoTab 0" at bounding box center [714, 55] width 880 height 65
click at [328, 51] on span "Pause" at bounding box center [347, 54] width 38 height 19
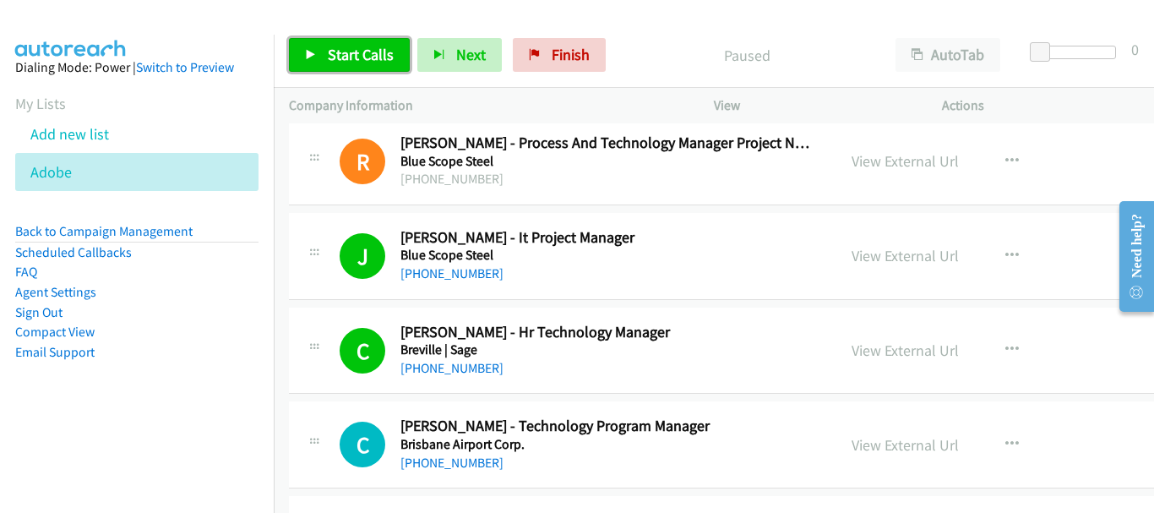
click at [373, 51] on span "Start Calls" at bounding box center [361, 54] width 66 height 19
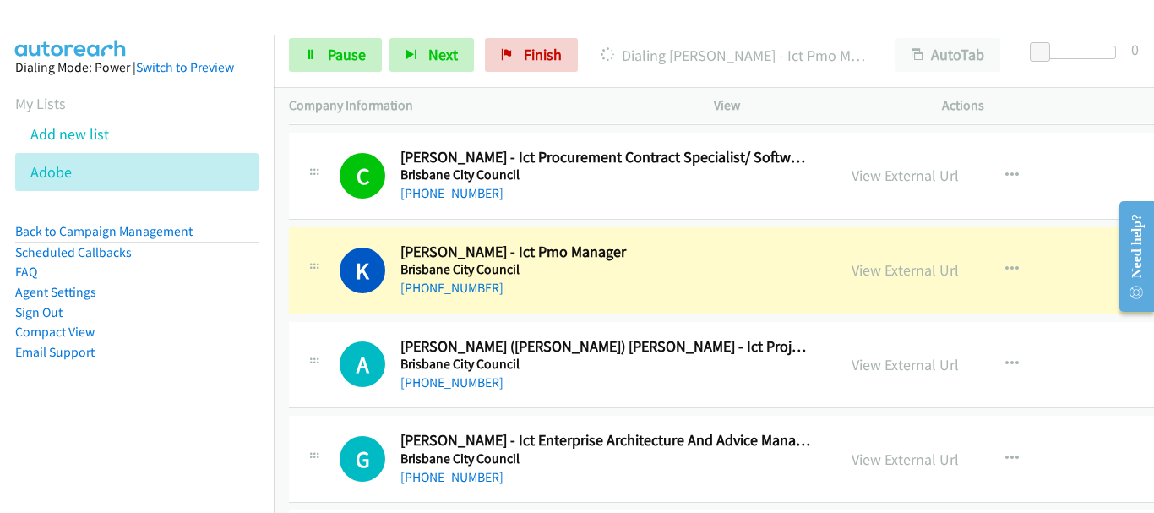
scroll to position [5914, 0]
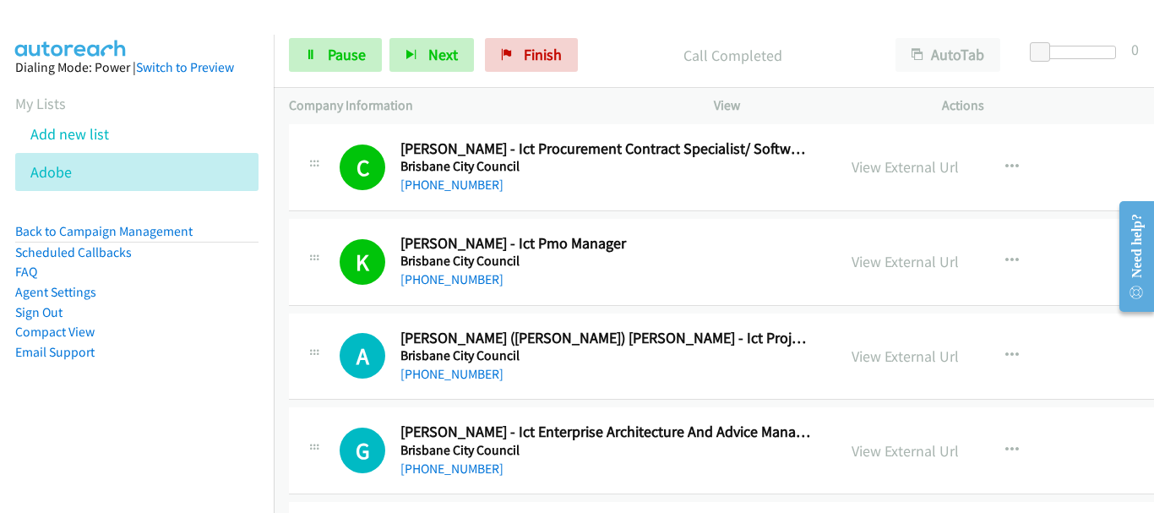
click at [131, 20] on img at bounding box center [71, 29] width 127 height 59
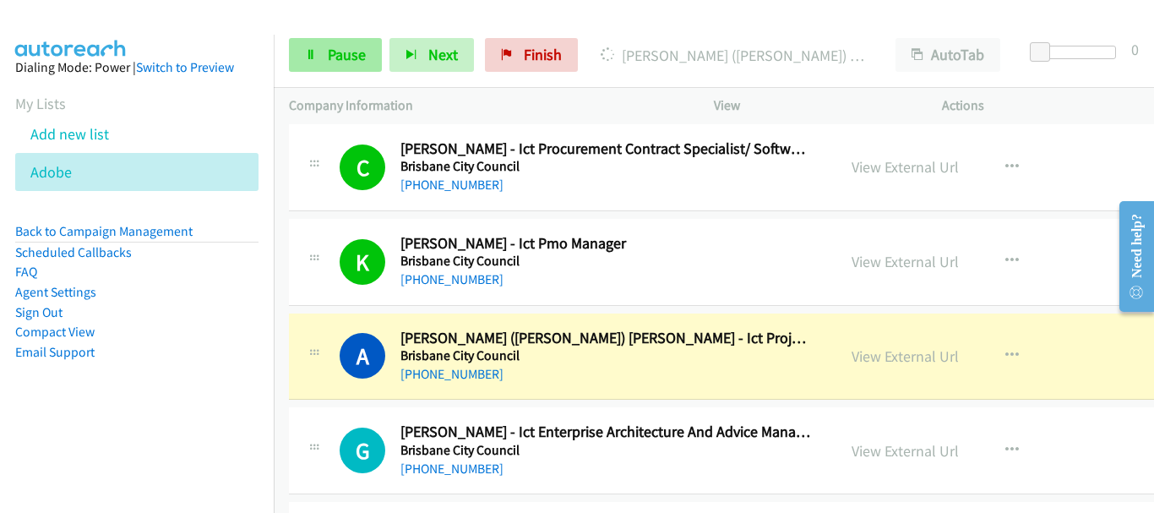
click at [98, 35] on aside "Dialing Mode: Power | Switch to Preview My Lists Add new list Adobe Back to Cam…" at bounding box center [137, 237] width 274 height 404
click at [324, 58] on link "Pause" at bounding box center [335, 55] width 93 height 34
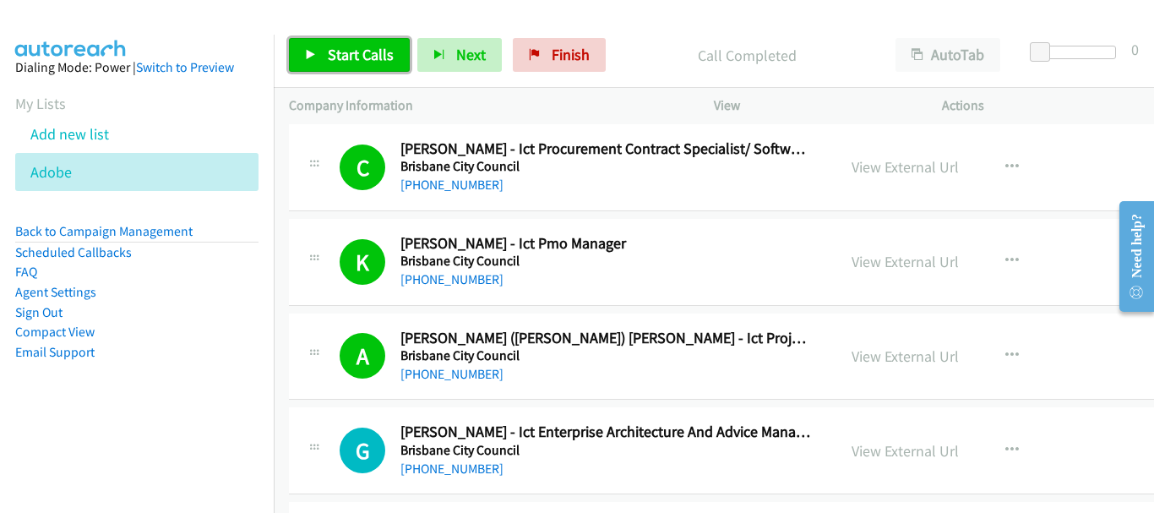
click at [317, 56] on link "Start Calls" at bounding box center [349, 55] width 121 height 34
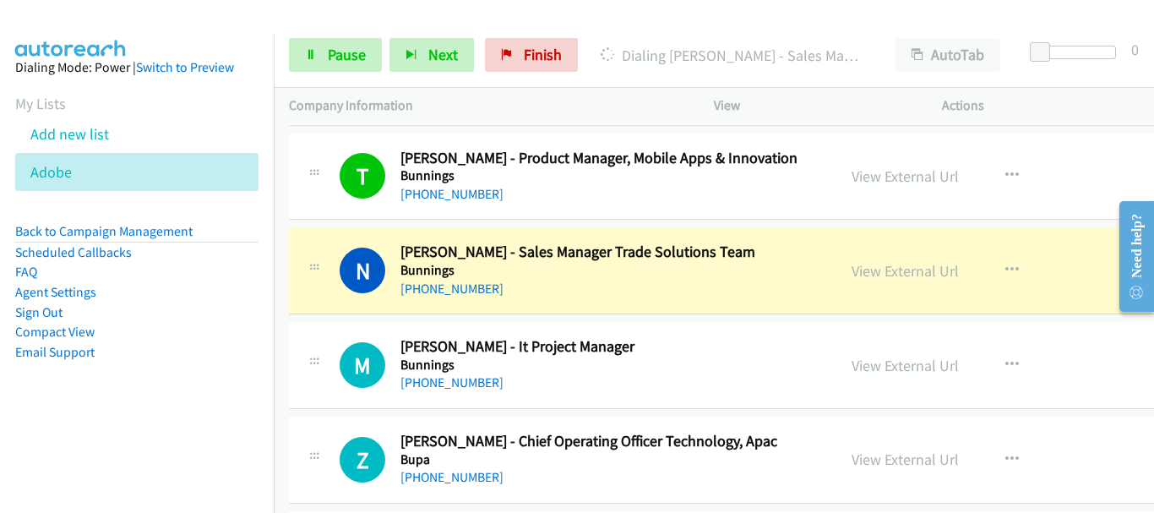
scroll to position [6590, 0]
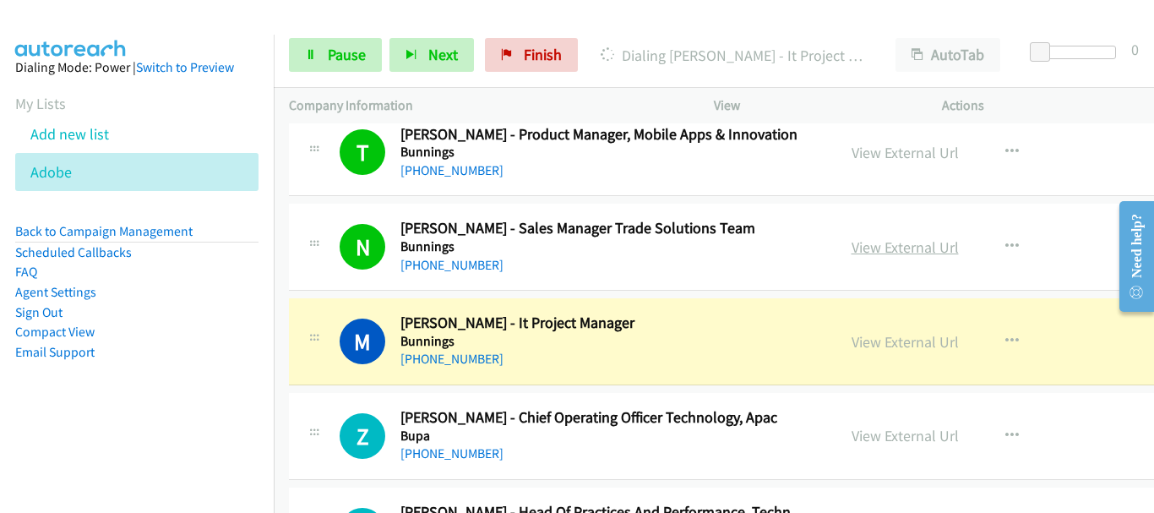
click at [902, 248] on link "View External Url" at bounding box center [905, 246] width 107 height 19
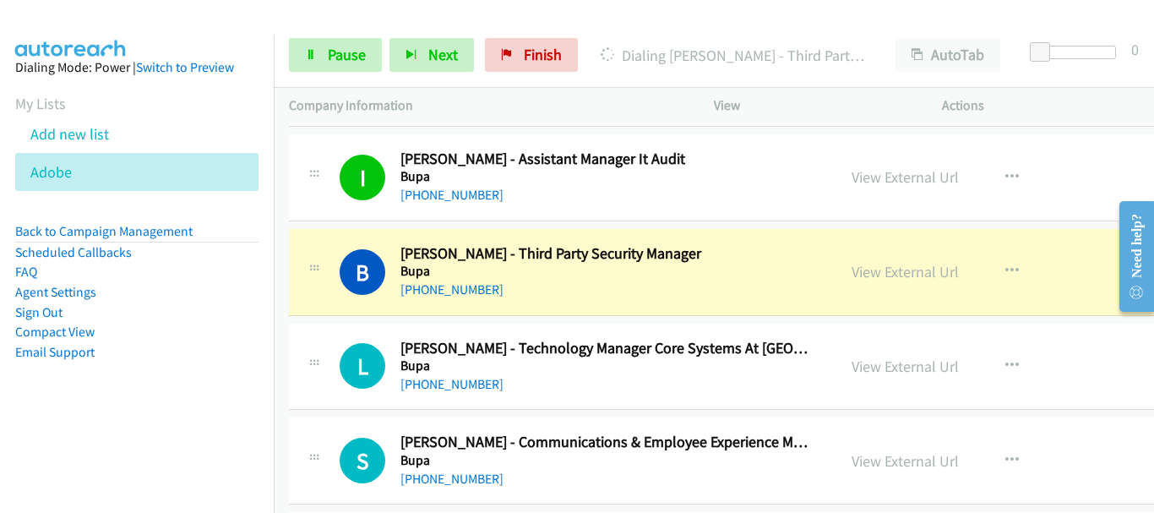
scroll to position [7435, 0]
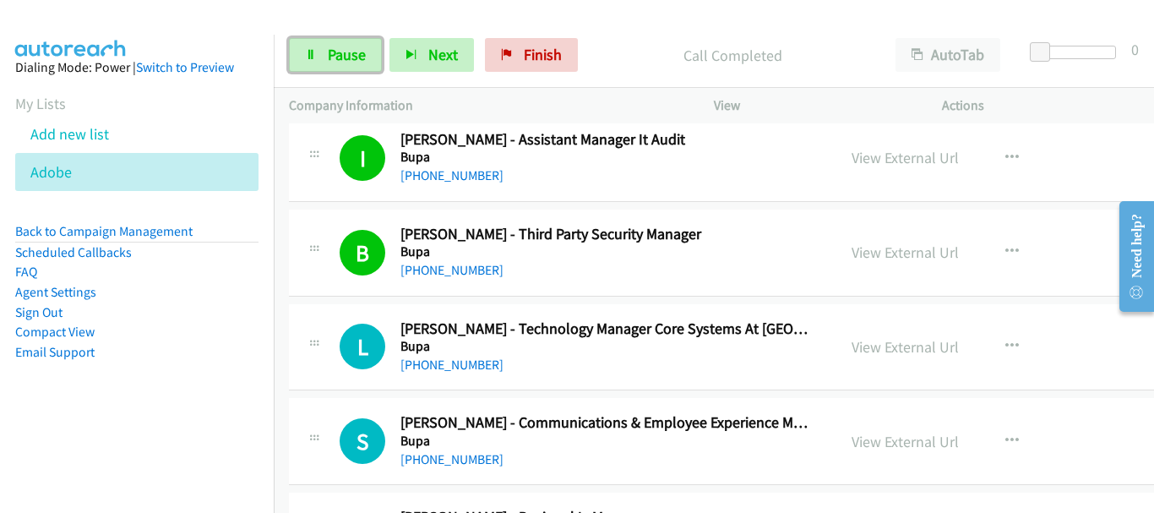
click at [341, 52] on span "Pause" at bounding box center [347, 54] width 38 height 19
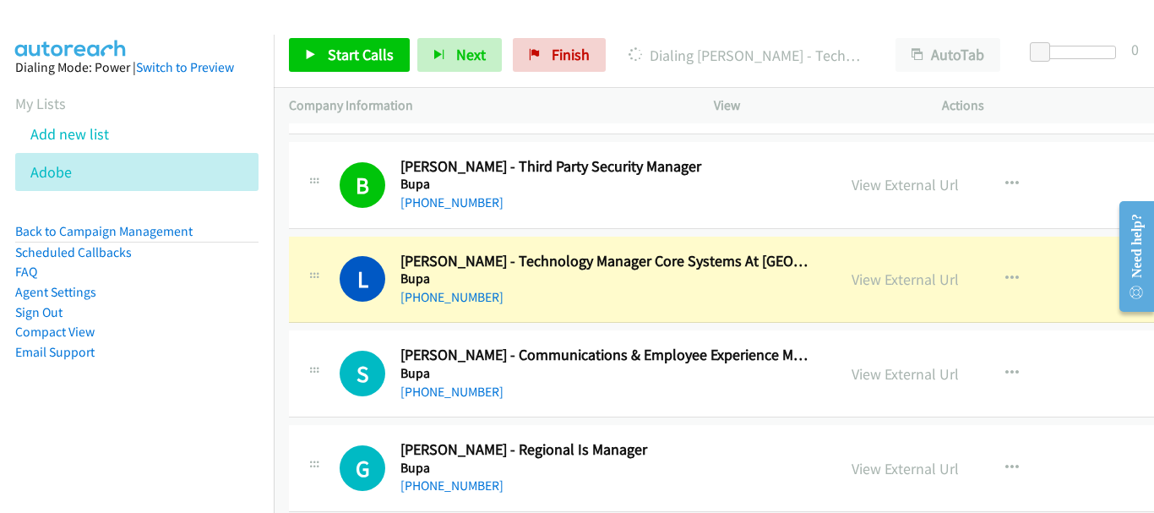
scroll to position [7520, 0]
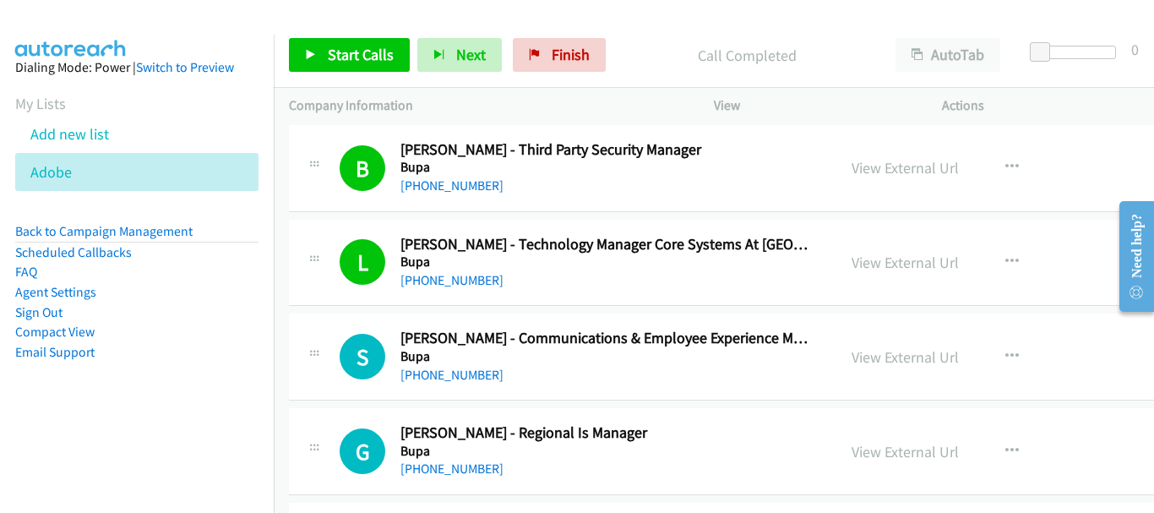
click at [136, 35] on aside "Dialing Mode: Power | Switch to Preview My Lists Add new list Adobe Back to Cam…" at bounding box center [137, 237] width 274 height 404
click at [333, 63] on link "Start Calls" at bounding box center [349, 55] width 121 height 34
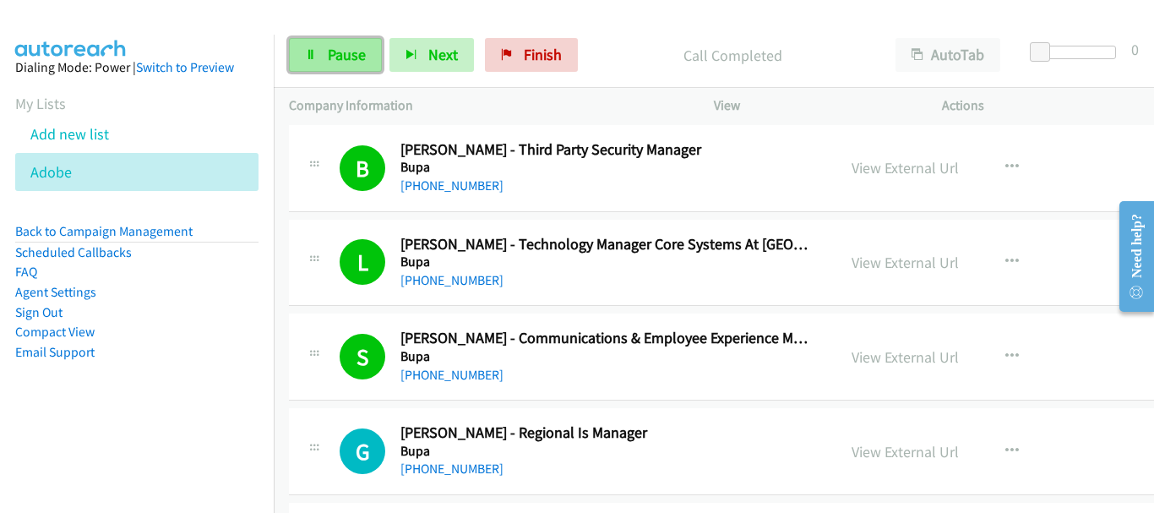
click at [319, 57] on link "Pause" at bounding box center [335, 55] width 93 height 34
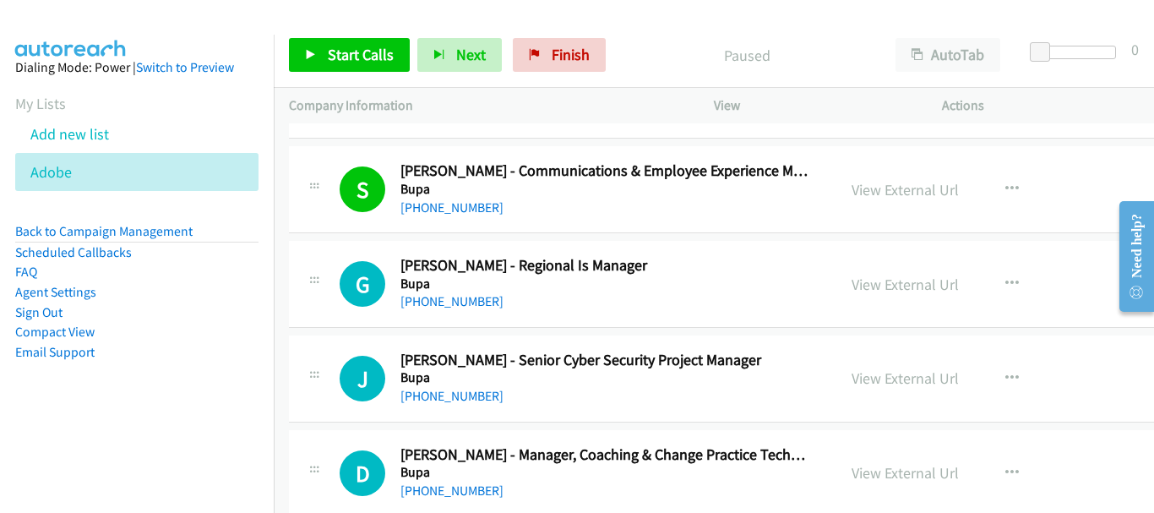
scroll to position [7689, 0]
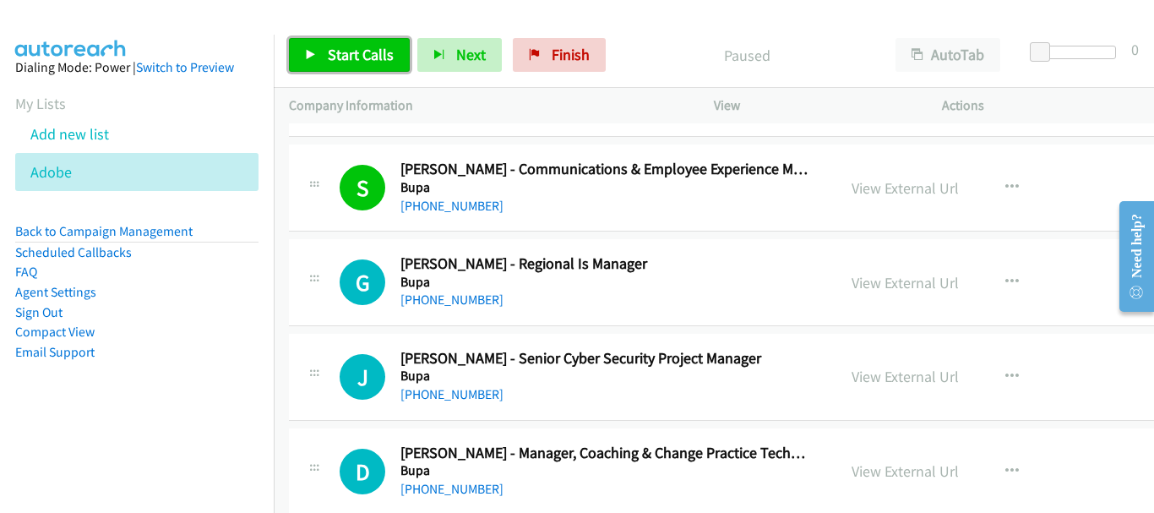
click at [324, 57] on link "Start Calls" at bounding box center [349, 55] width 121 height 34
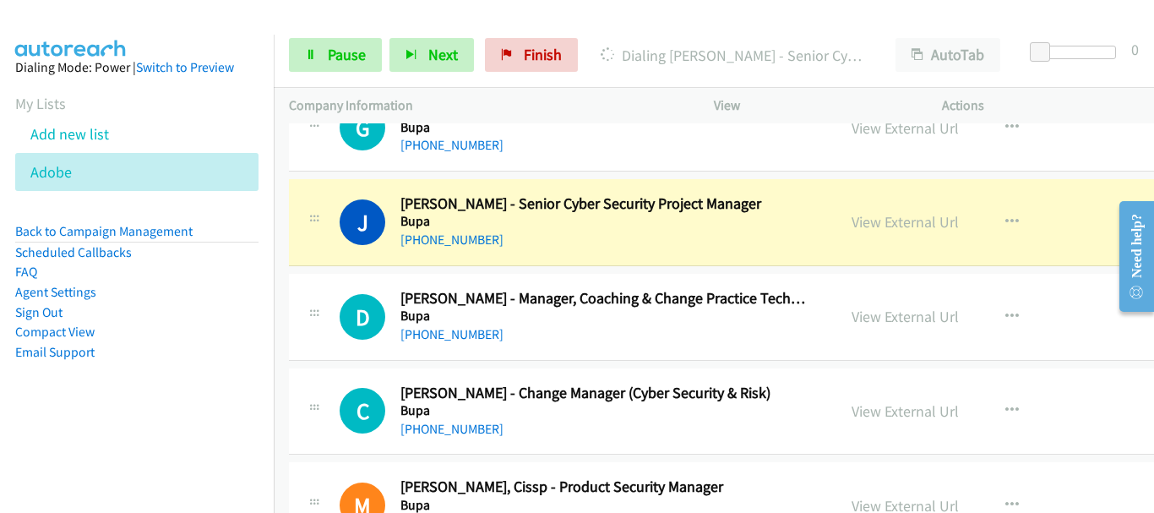
scroll to position [7858, 0]
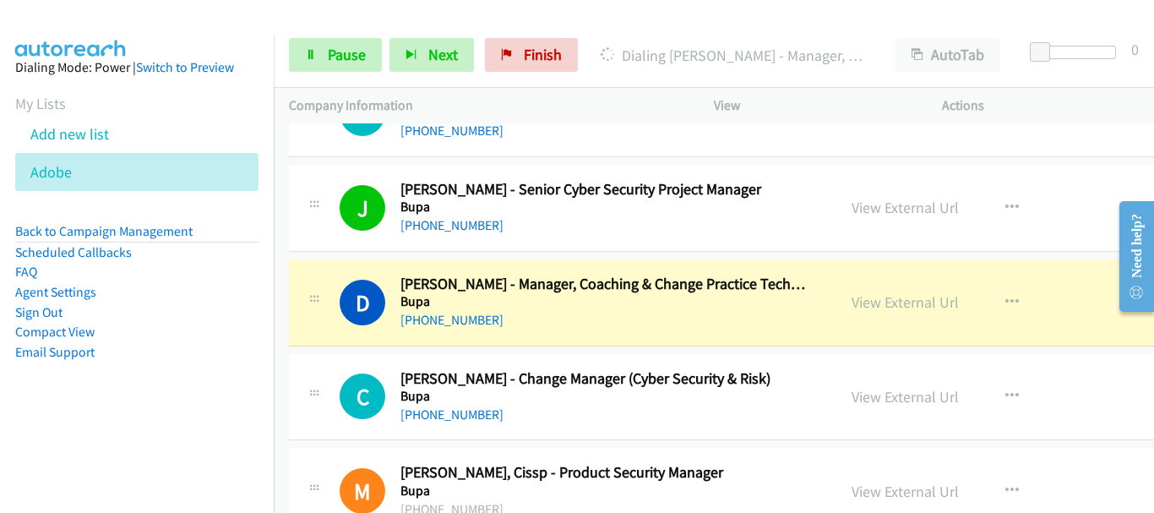
click at [97, 13] on img at bounding box center [71, 29] width 127 height 59
click at [351, 62] on span "Pause" at bounding box center [347, 54] width 38 height 19
